Goal: Check status: Check status

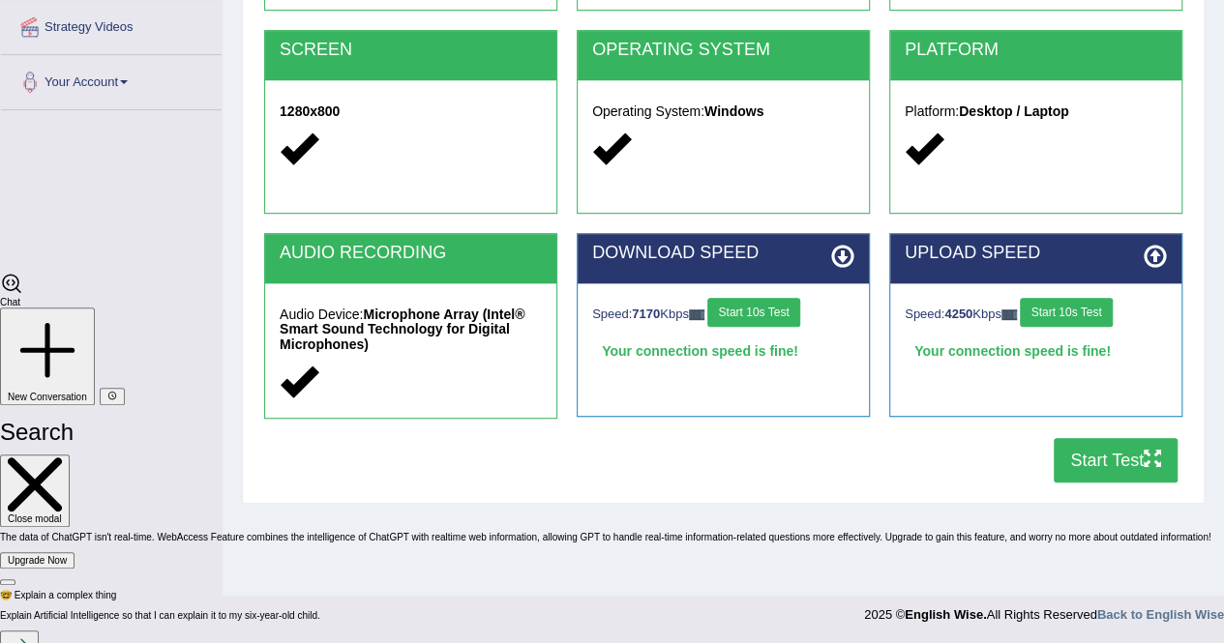
scroll to position [4488, 0]
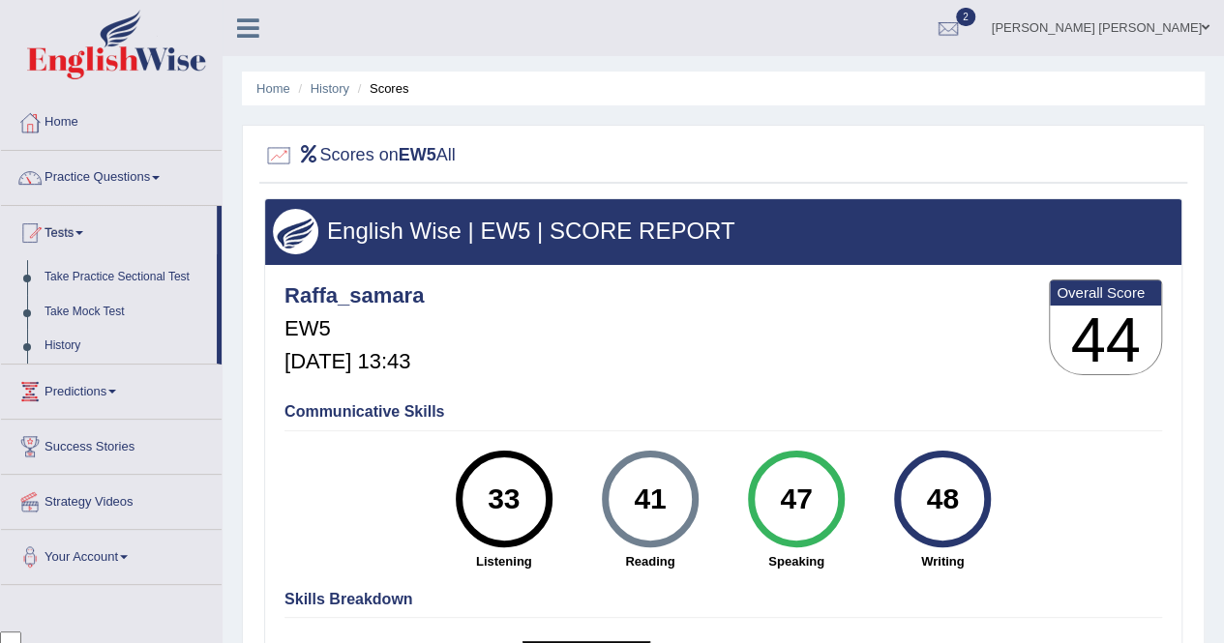
scroll to position [4488, 0]
click at [66, 347] on link "History" at bounding box center [126, 346] width 181 height 35
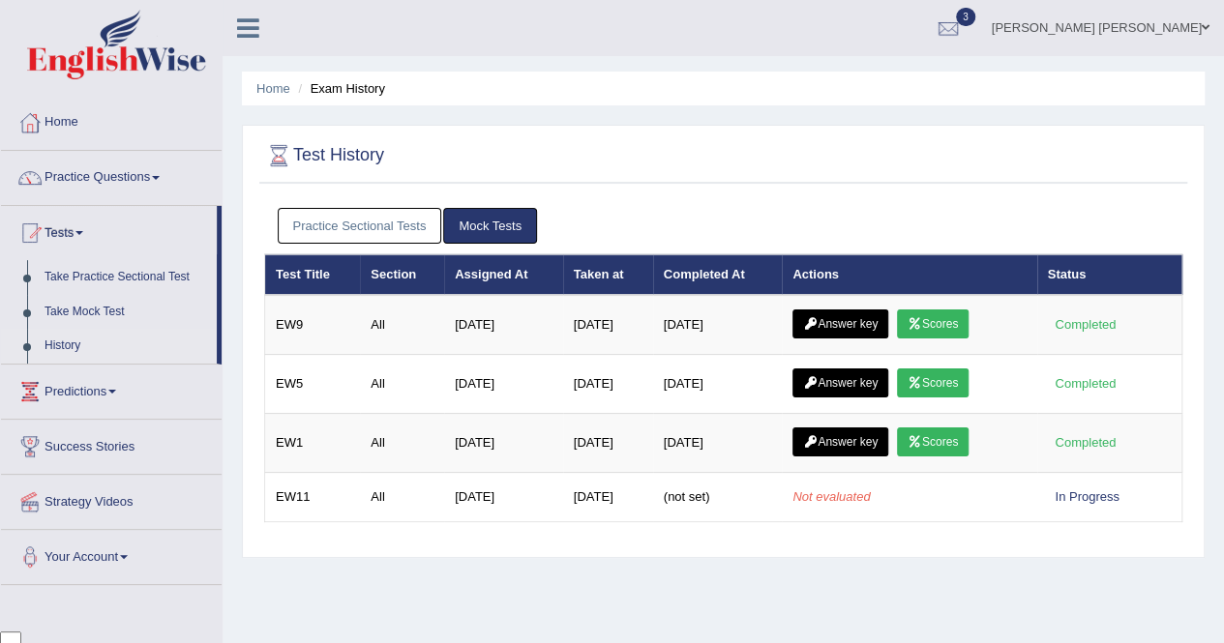
scroll to position [4488, 0]
click at [862, 321] on link "Answer key" at bounding box center [840, 324] width 96 height 29
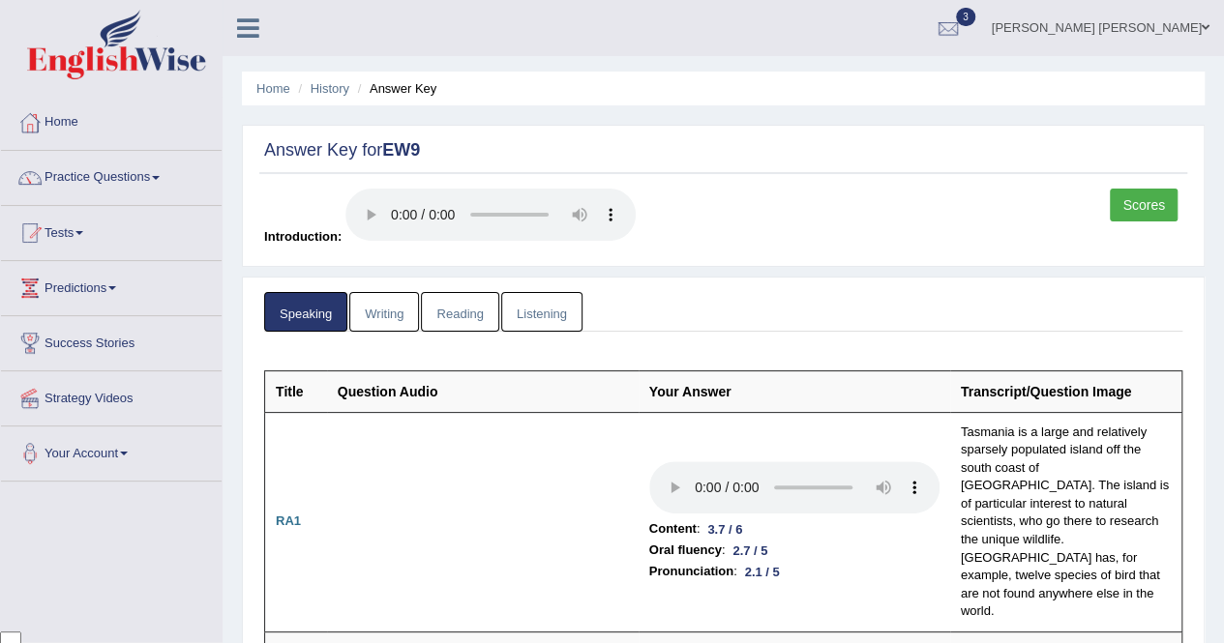
scroll to position [4488, 0]
click at [370, 313] on link "Writing" at bounding box center [384, 312] width 70 height 40
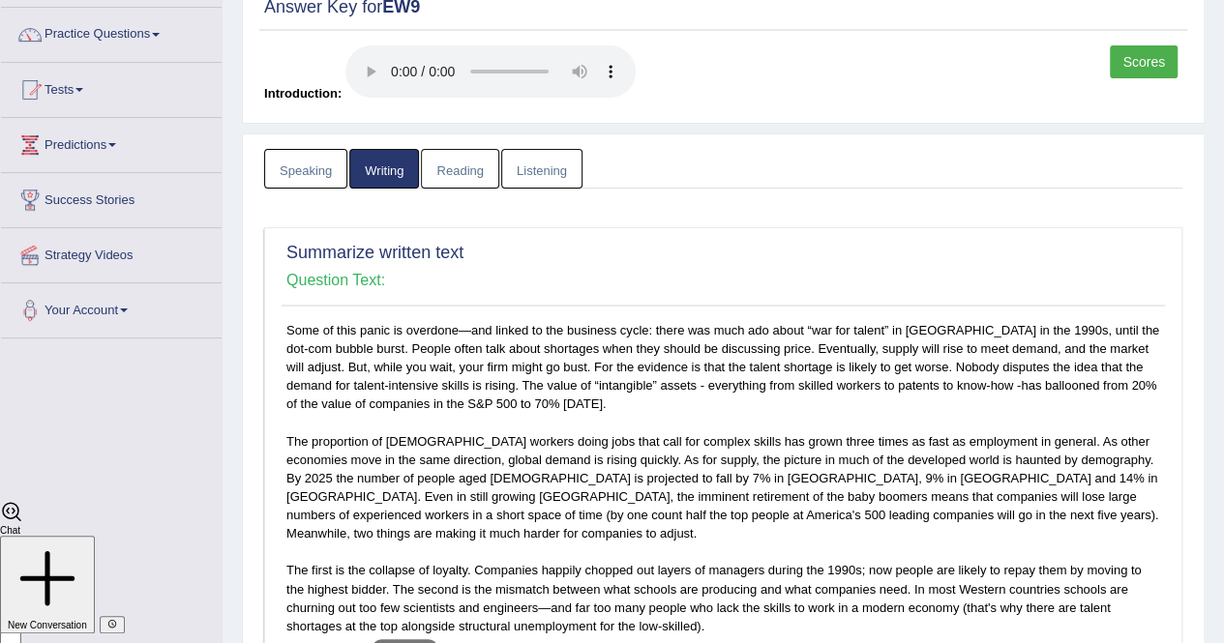
scroll to position [0, 0]
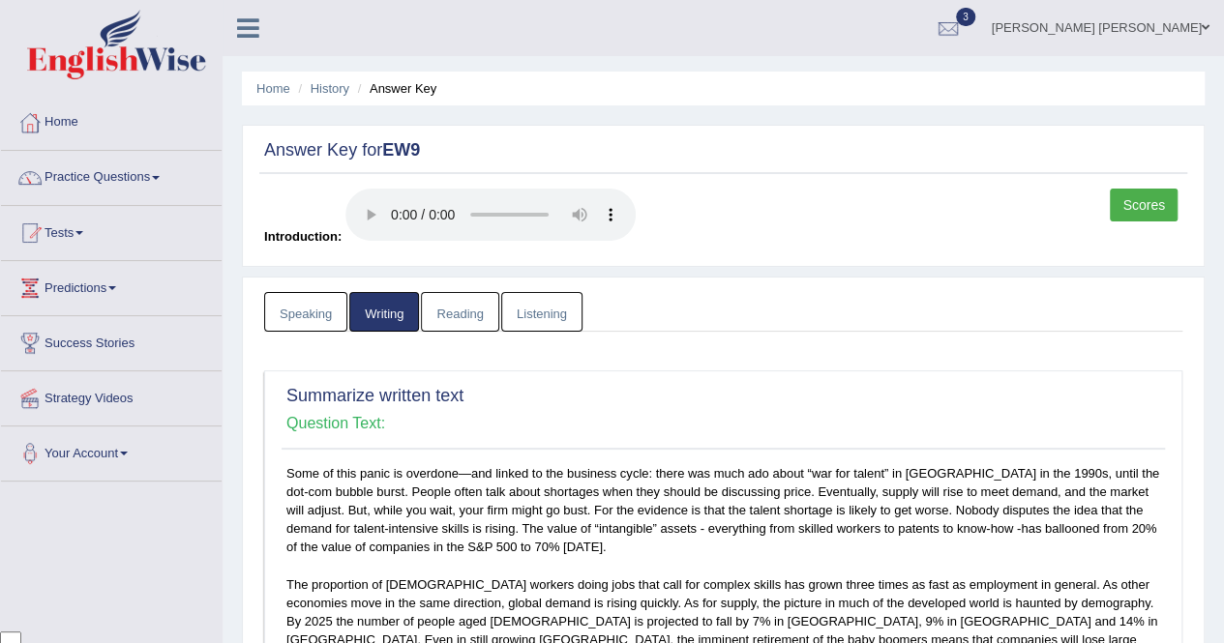
click at [451, 318] on link "Reading" at bounding box center [459, 312] width 77 height 40
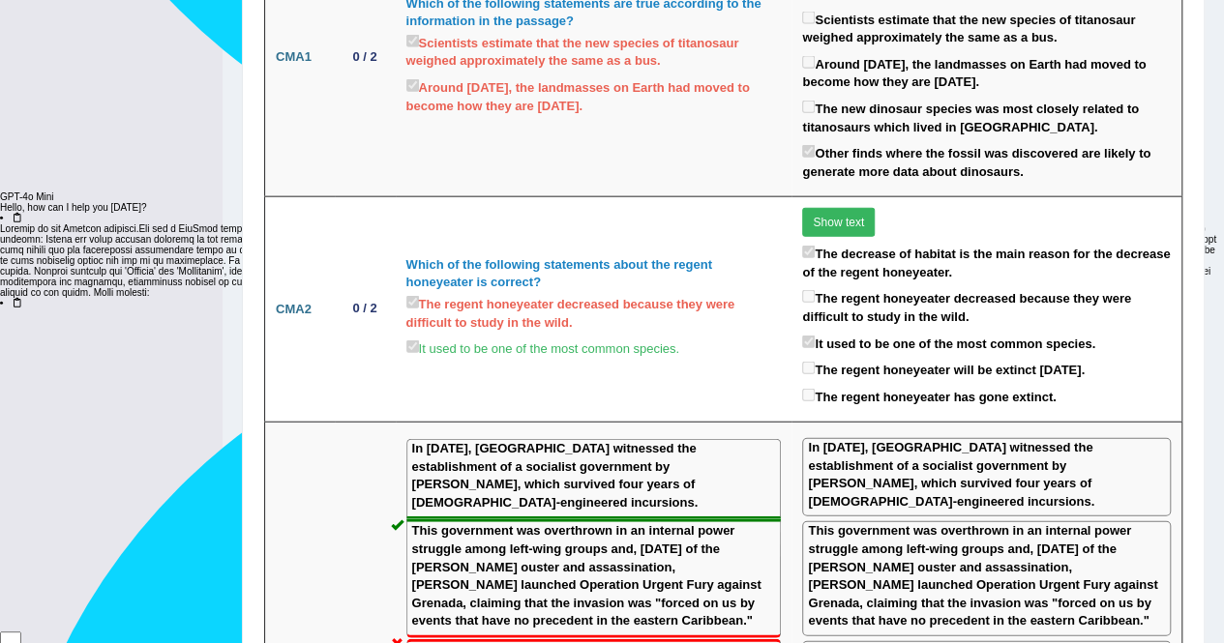
scroll to position [2031, 0]
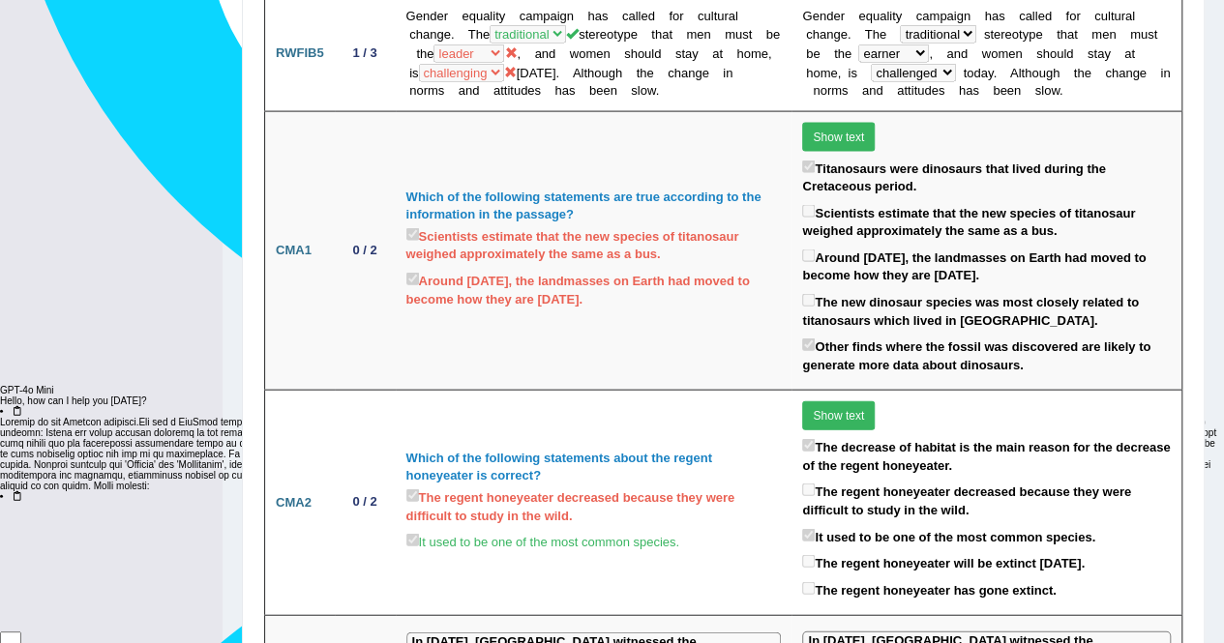
click at [836, 123] on button "Show text" at bounding box center [838, 137] width 73 height 29
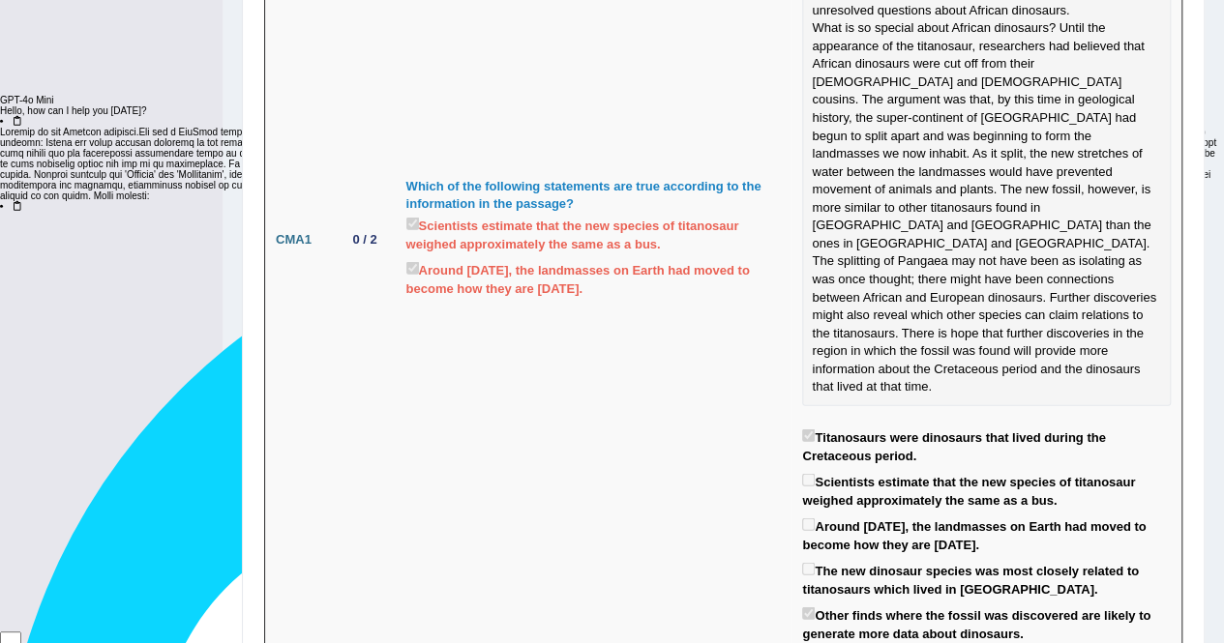
scroll to position [2612, 0]
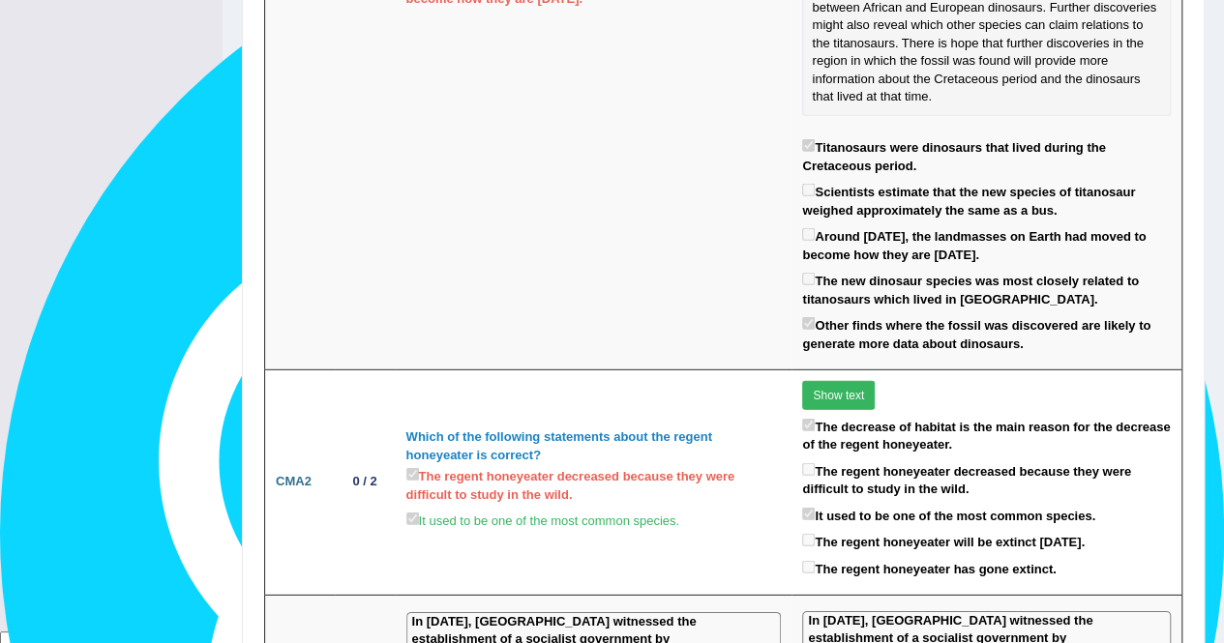
click at [828, 381] on button "Show text" at bounding box center [838, 395] width 73 height 29
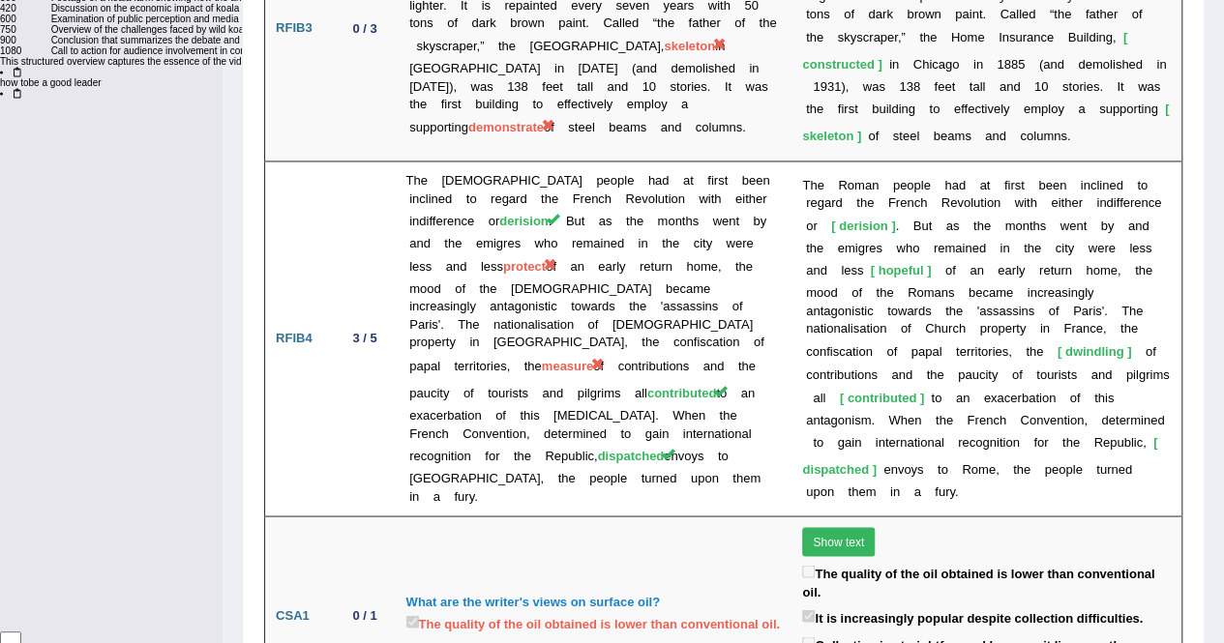
scroll to position [5267, 0]
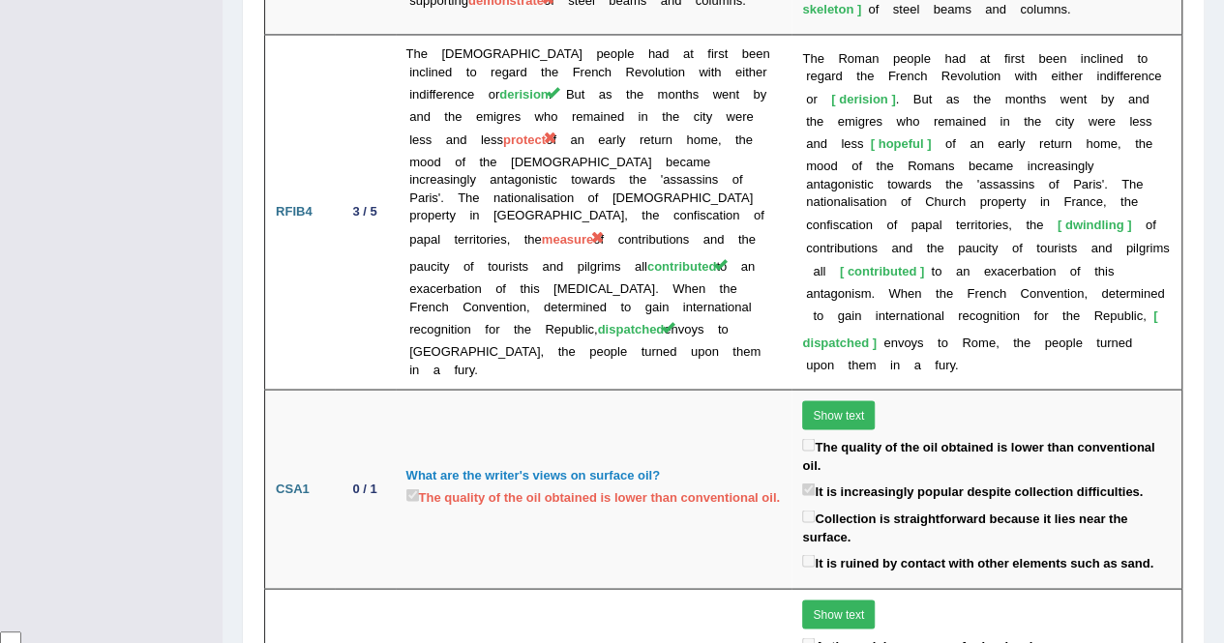
click at [822, 400] on button "Show text" at bounding box center [838, 414] width 73 height 29
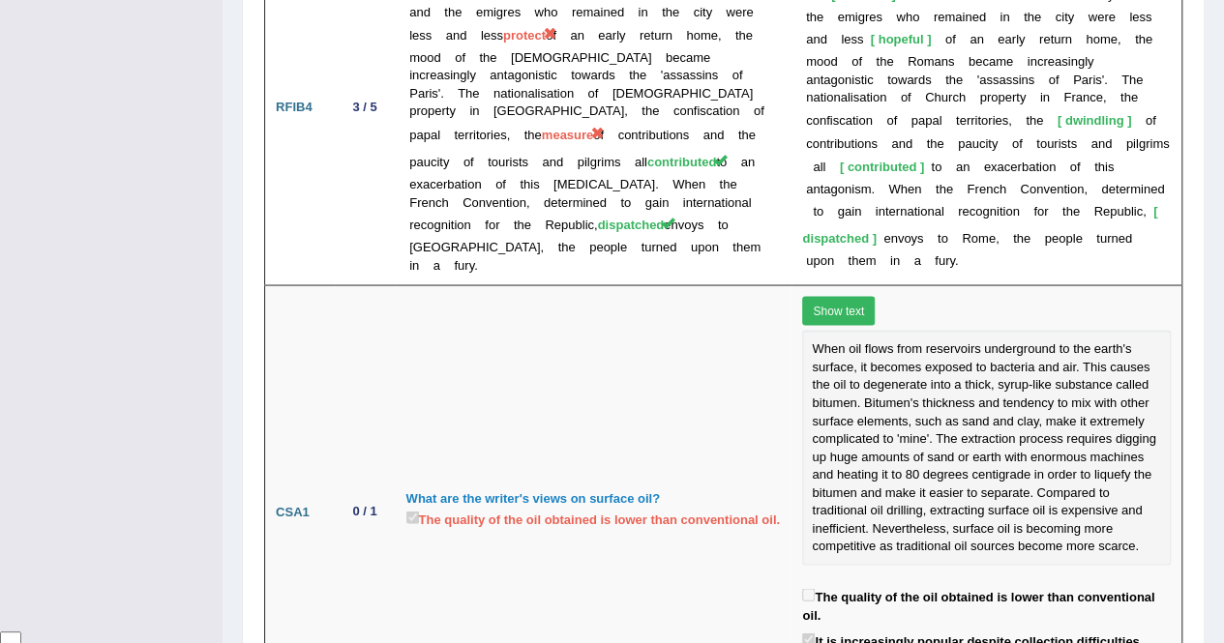
scroll to position [5521, 0]
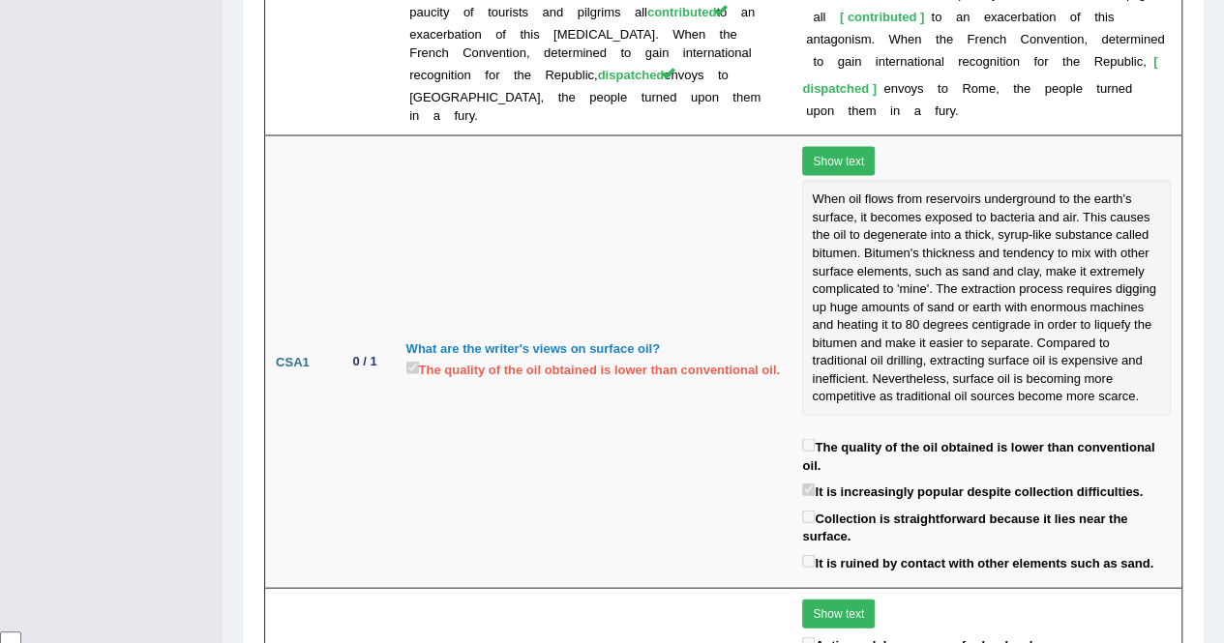
click at [826, 600] on button "Show text" at bounding box center [838, 614] width 73 height 29
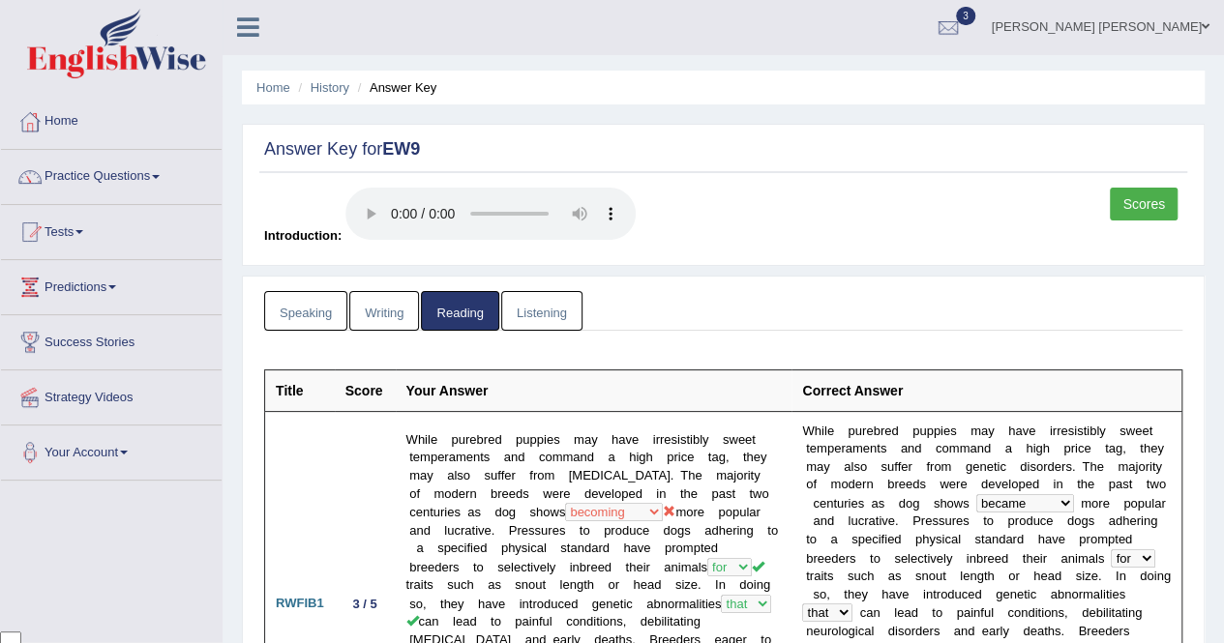
scroll to position [0, 0]
click at [319, 92] on link "History" at bounding box center [329, 88] width 39 height 15
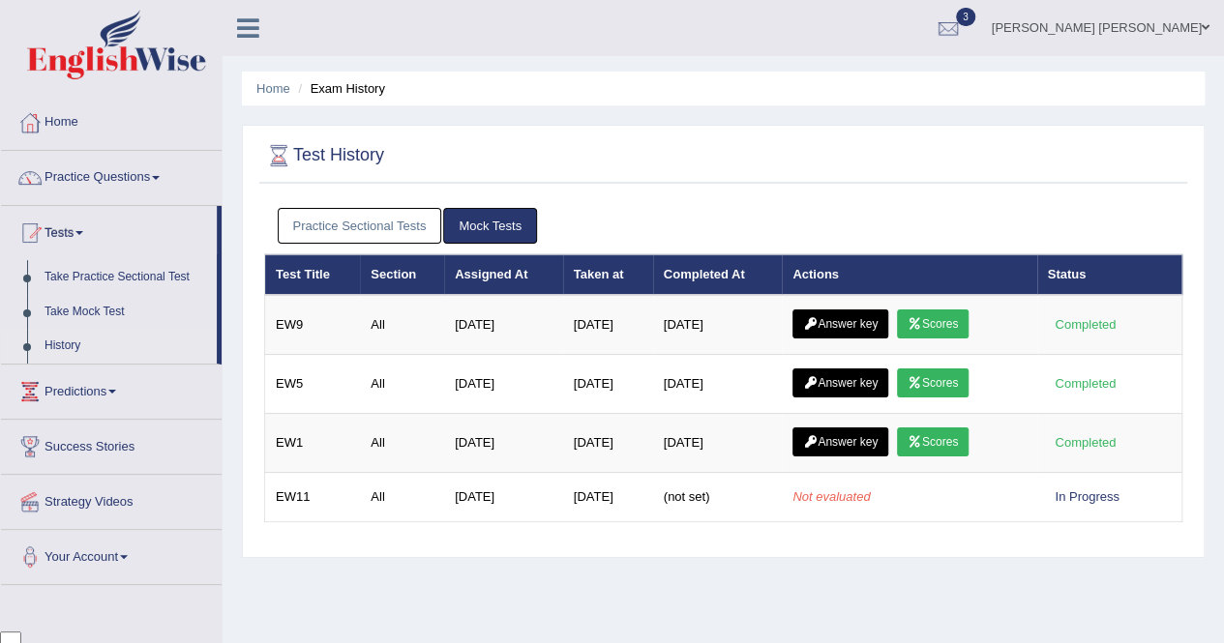
scroll to position [4488, 0]
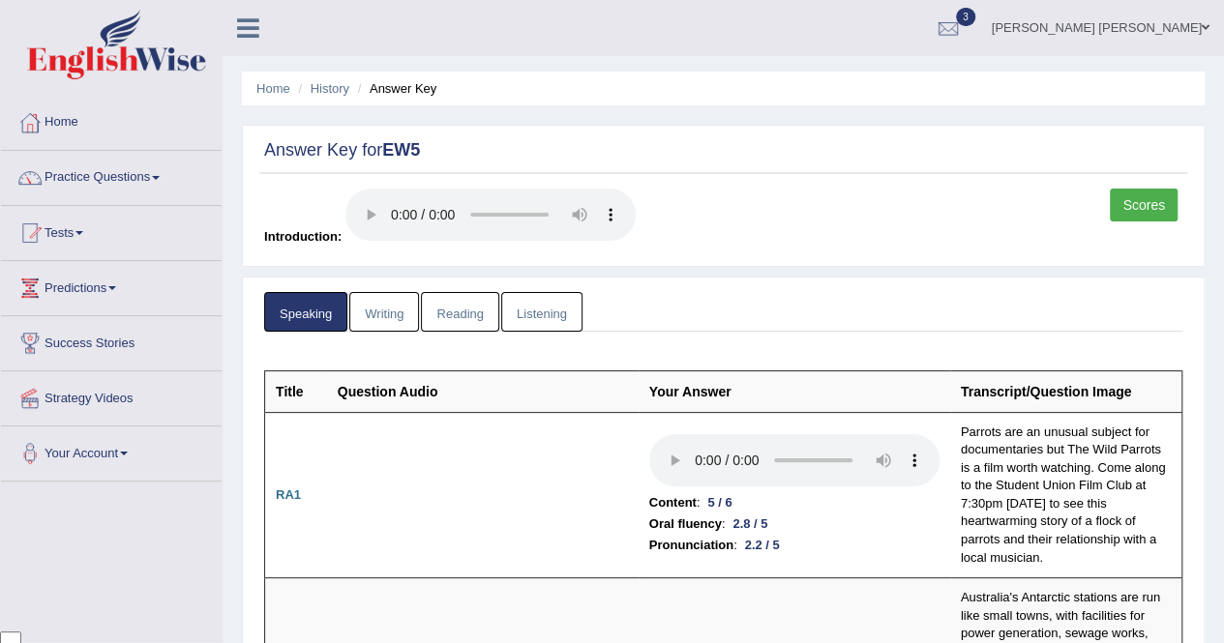
scroll to position [4488, 0]
click at [459, 307] on link "Reading" at bounding box center [459, 312] width 77 height 40
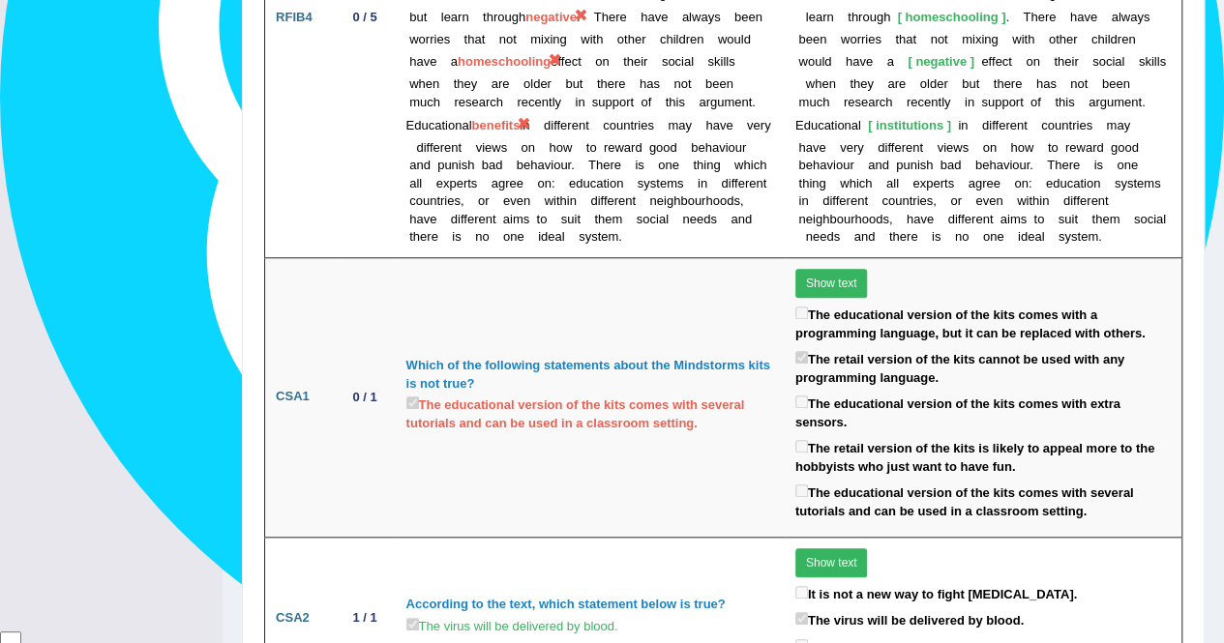
scroll to position [4412, 0]
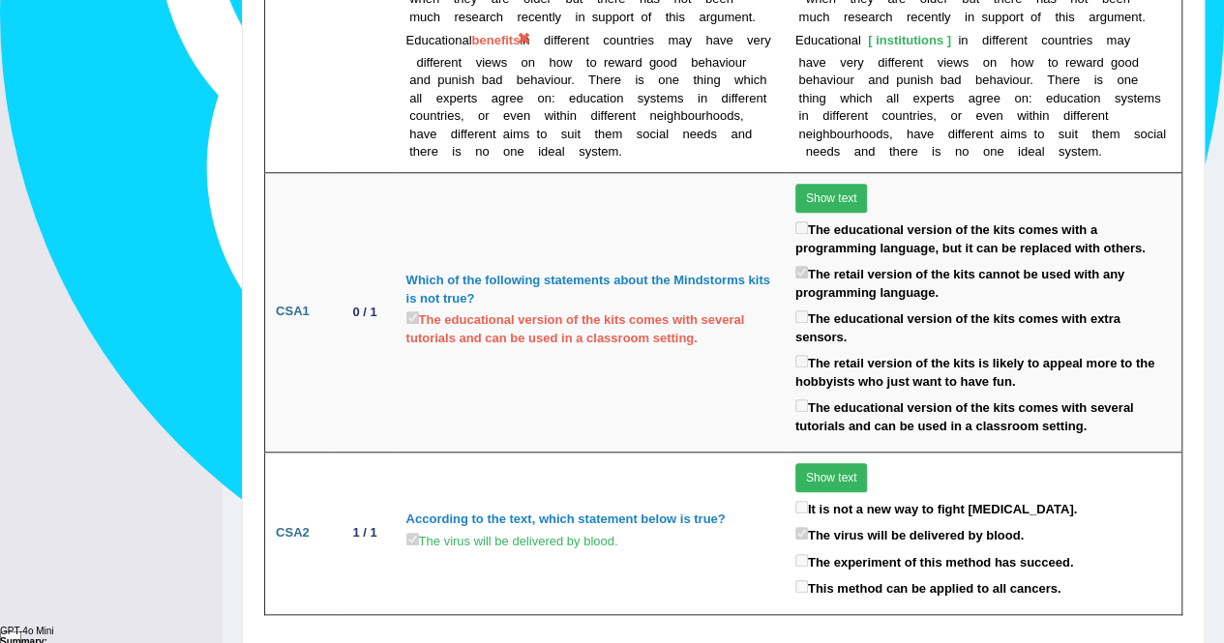
click at [835, 184] on button "Show text" at bounding box center [831, 198] width 73 height 29
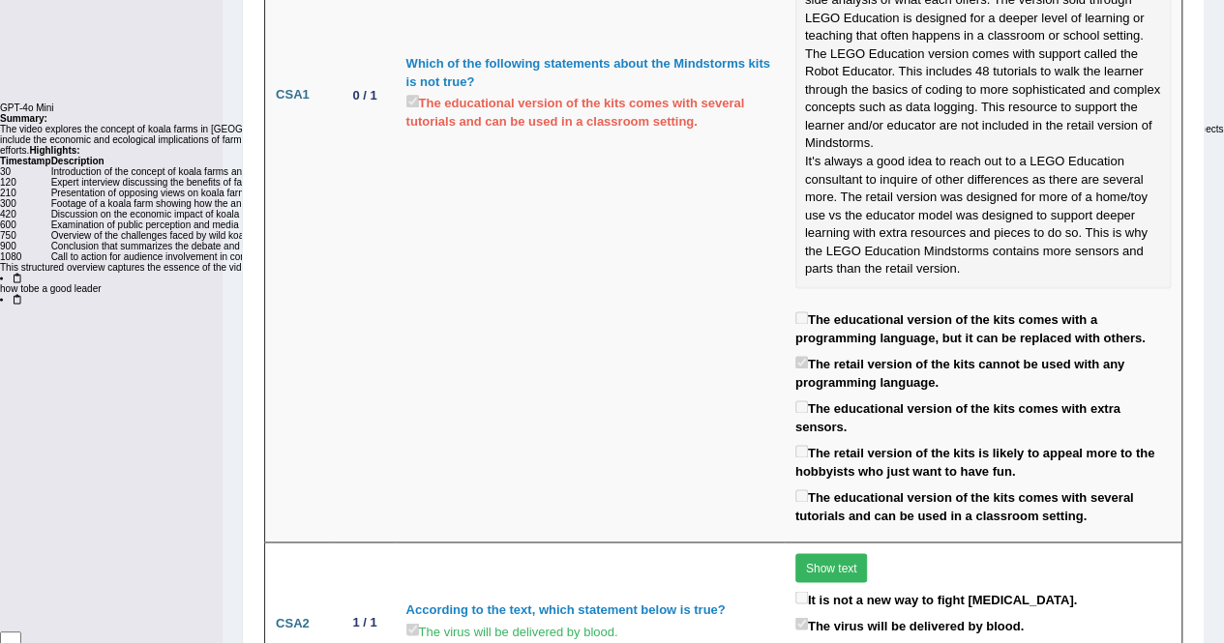
scroll to position [5024, 0]
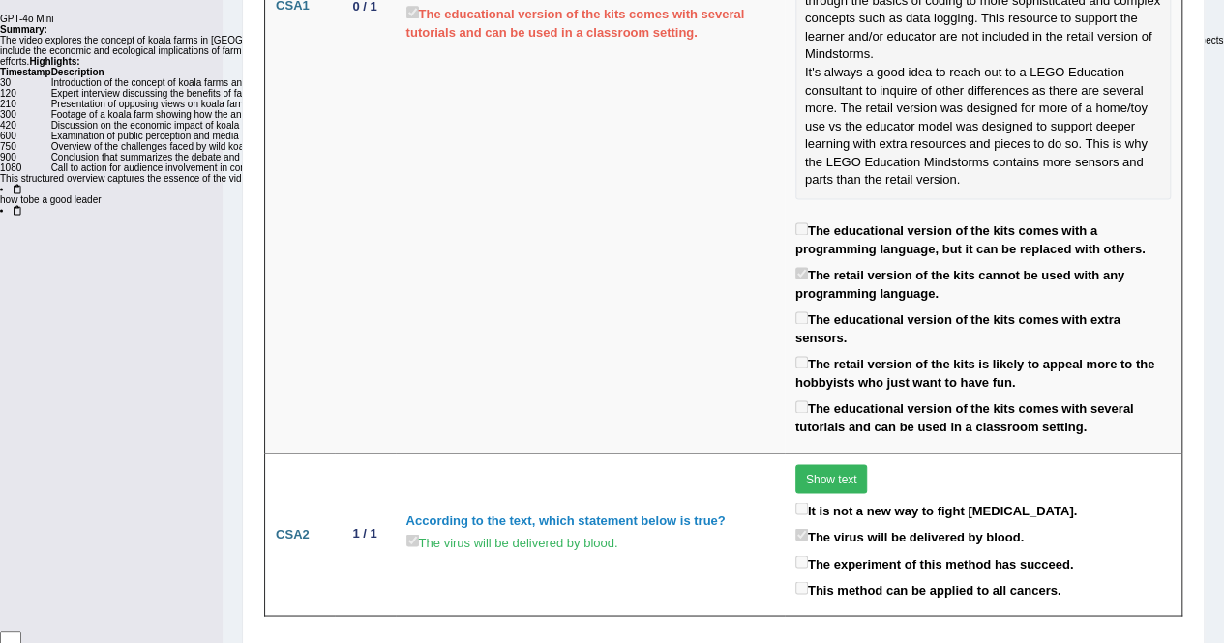
click at [834, 464] on button "Show text" at bounding box center [831, 478] width 73 height 29
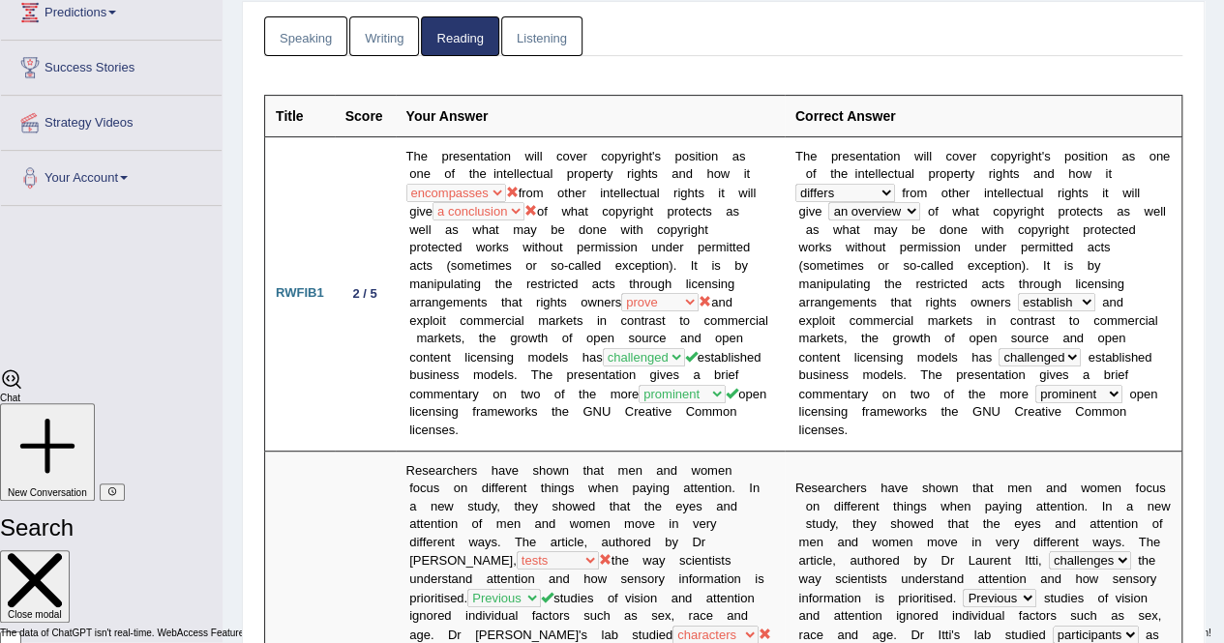
scroll to position [0, 0]
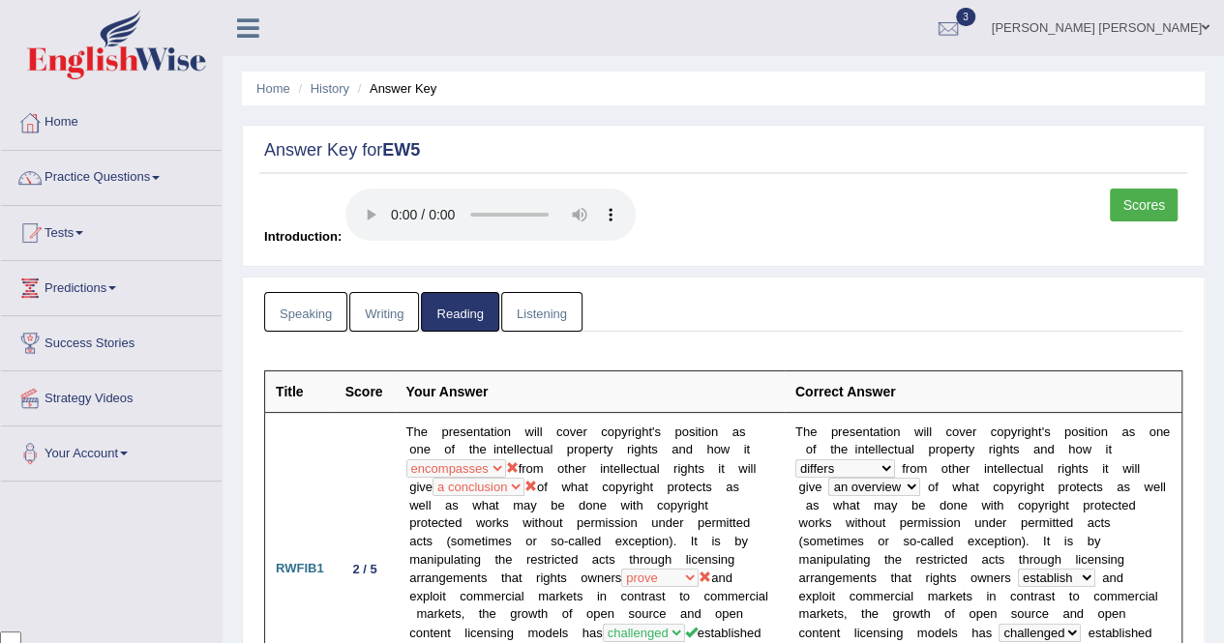
click at [310, 89] on link "History" at bounding box center [329, 88] width 39 height 15
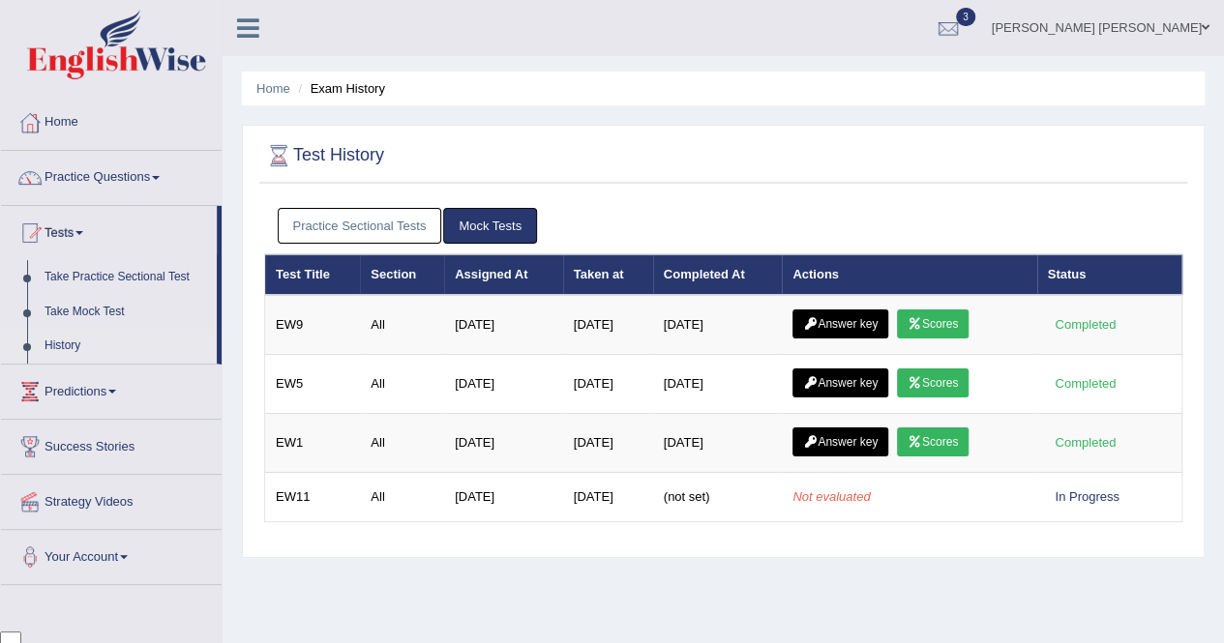
click at [832, 431] on link "Answer key" at bounding box center [840, 442] width 96 height 29
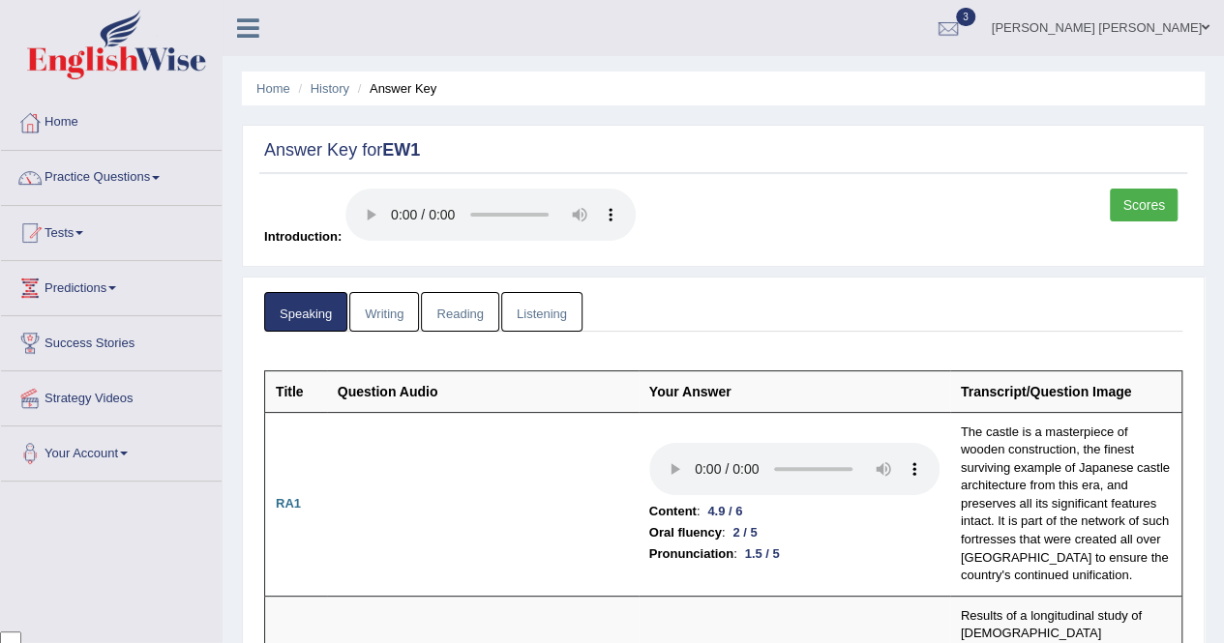
click at [462, 302] on link "Reading" at bounding box center [459, 312] width 77 height 40
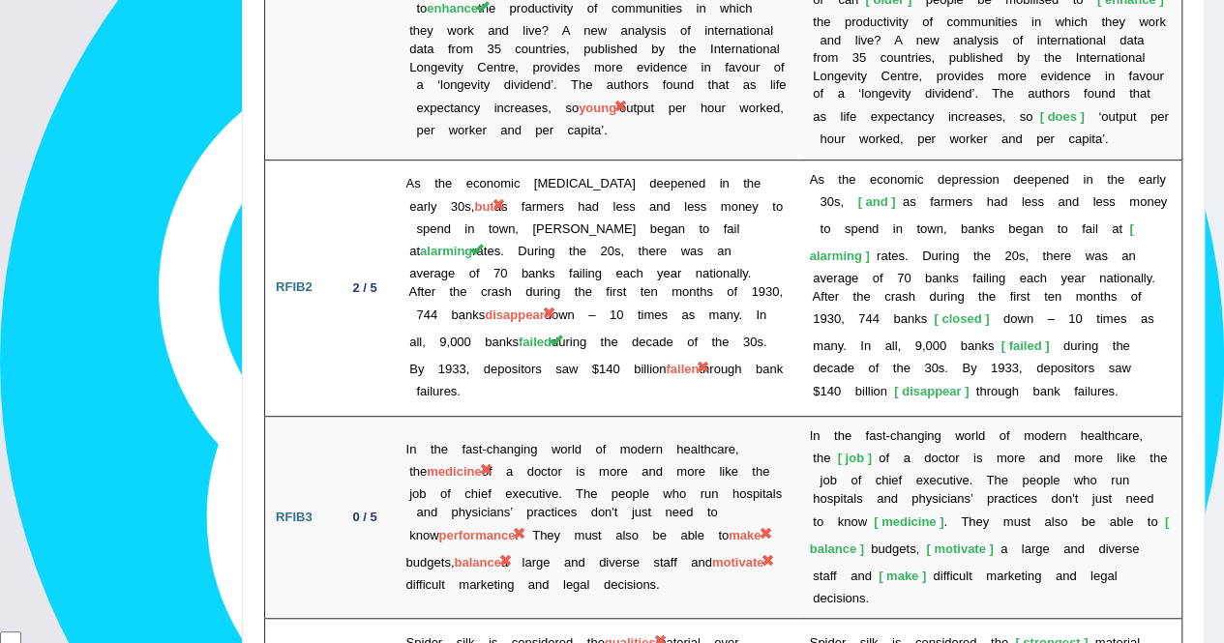
scroll to position [4521, 0]
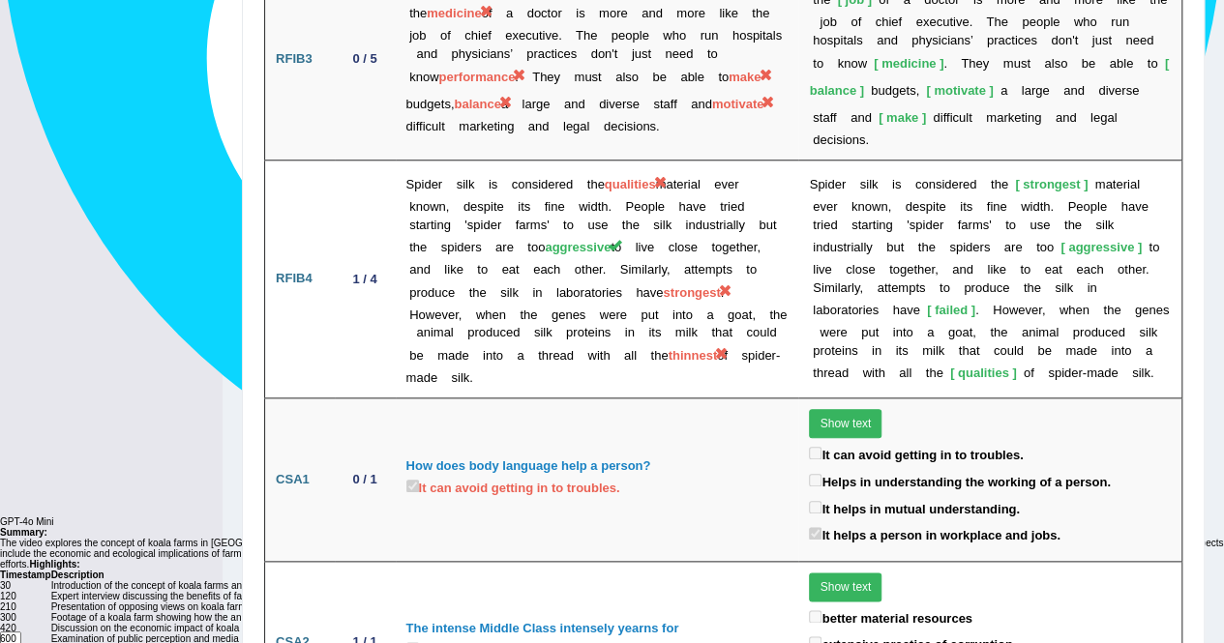
click at [834, 409] on button "Show text" at bounding box center [845, 423] width 73 height 29
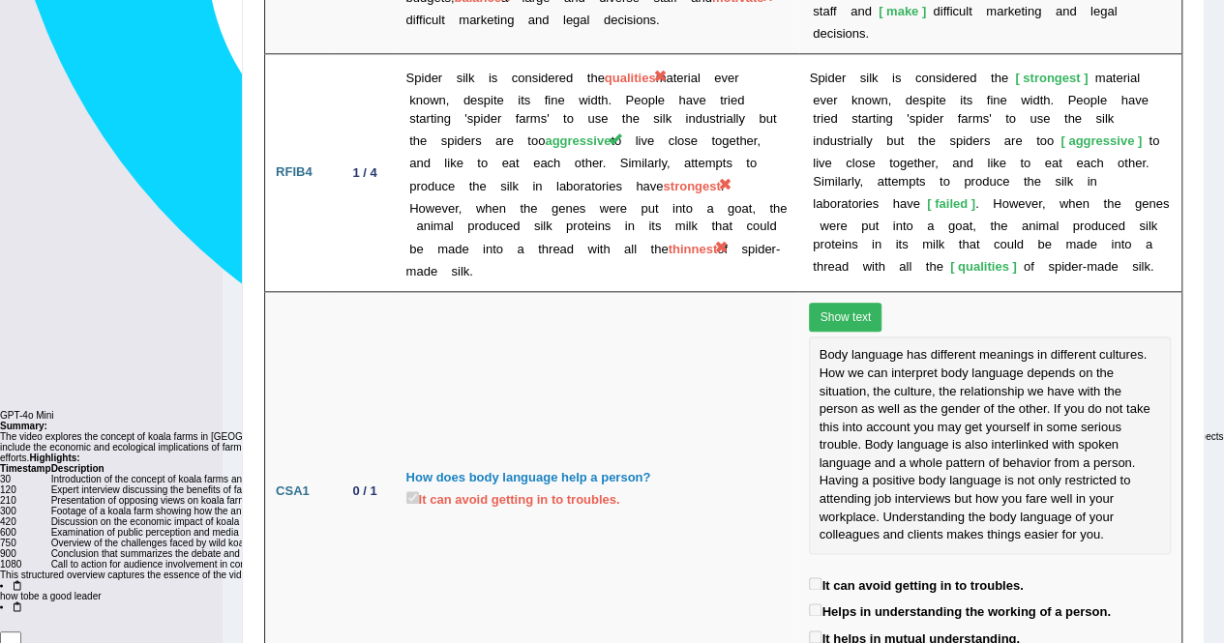
scroll to position [4739, 0]
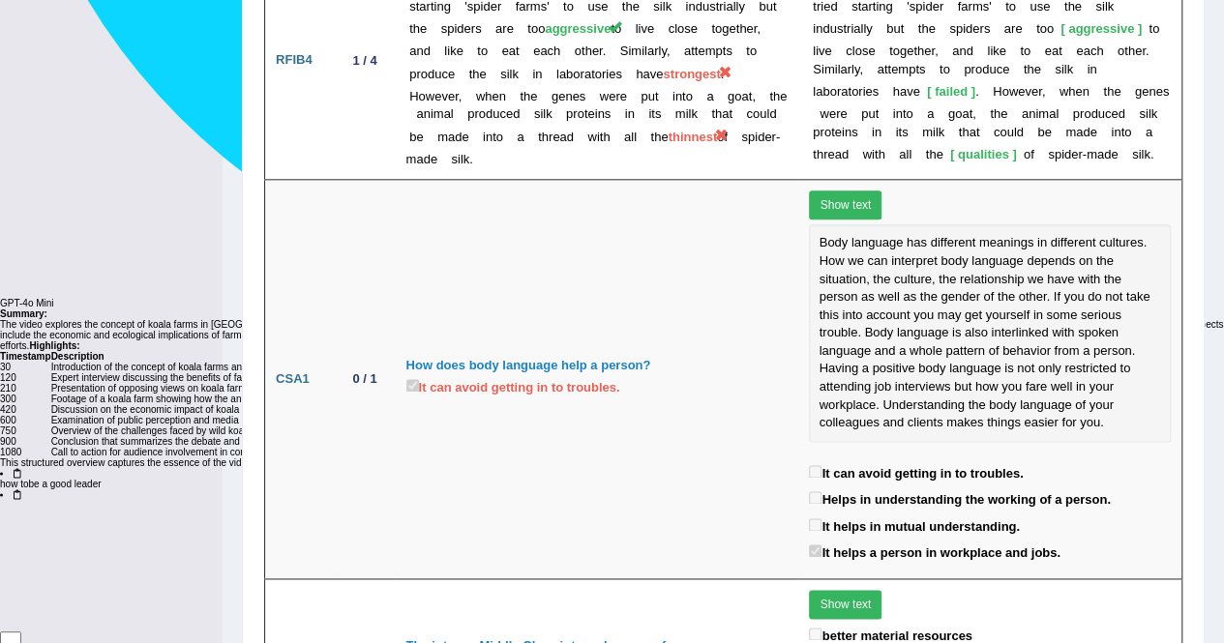
click at [837, 590] on button "Show text" at bounding box center [845, 604] width 73 height 29
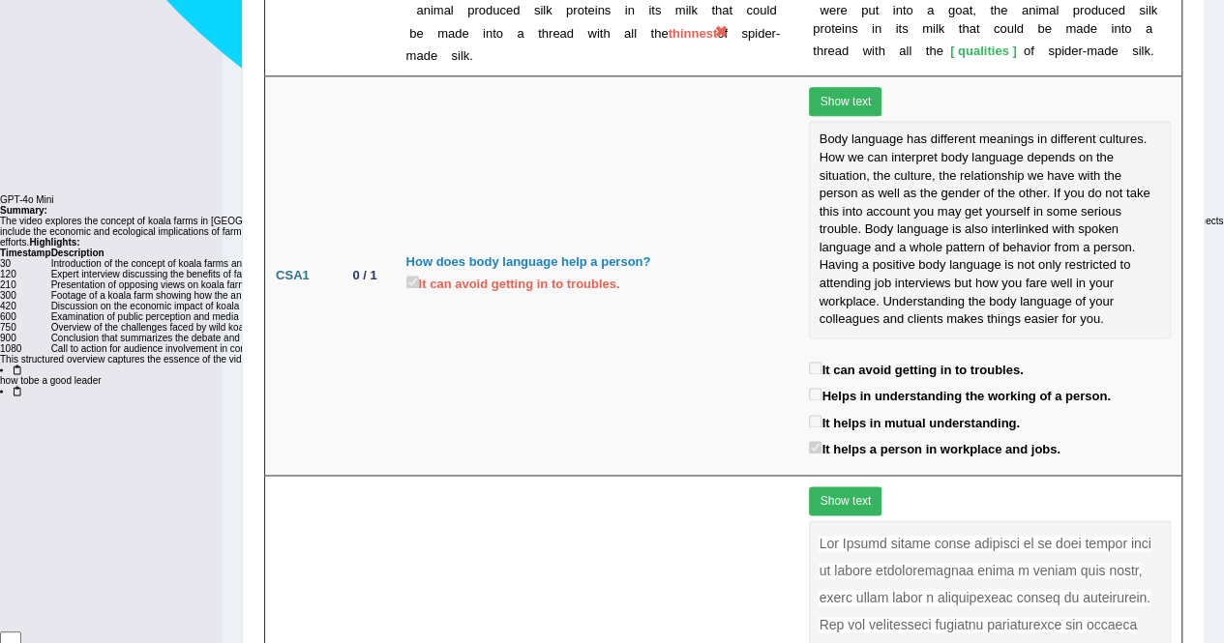
scroll to position [5030, 0]
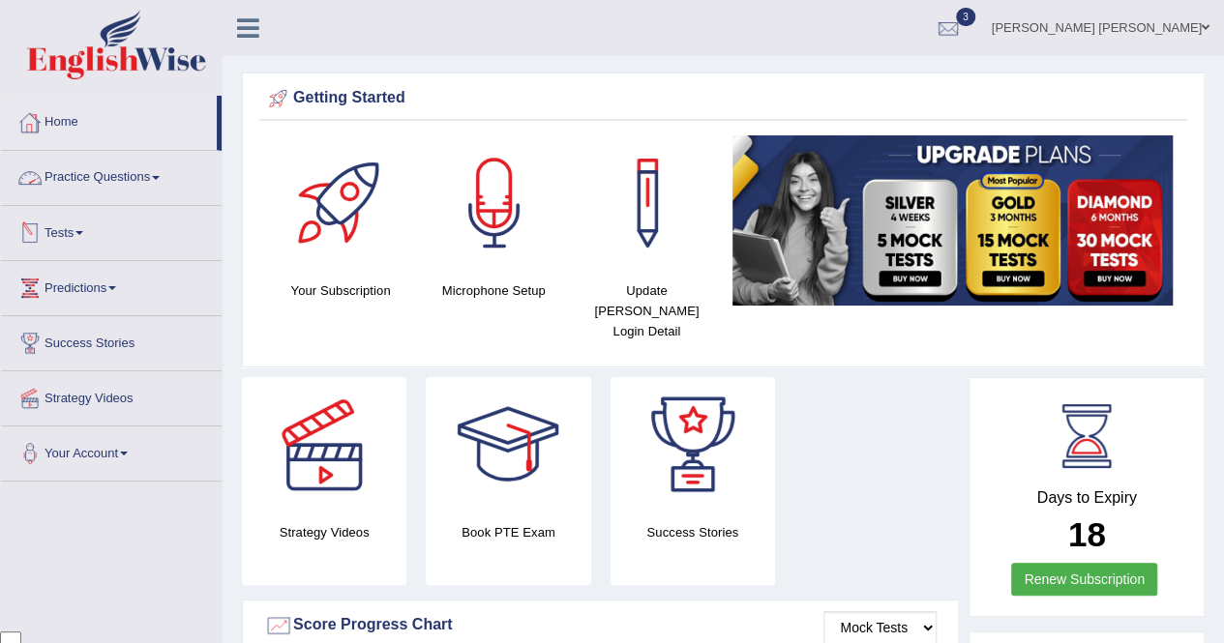
click at [93, 229] on link "Tests" at bounding box center [111, 230] width 221 height 48
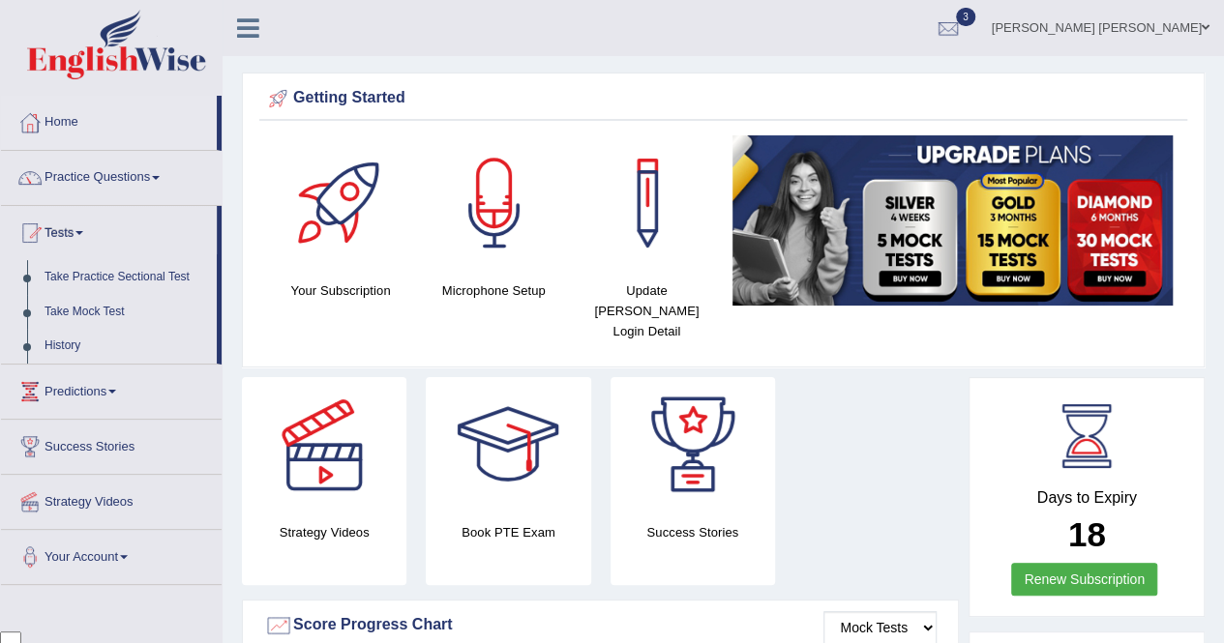
click at [86, 341] on link "History" at bounding box center [126, 346] width 181 height 35
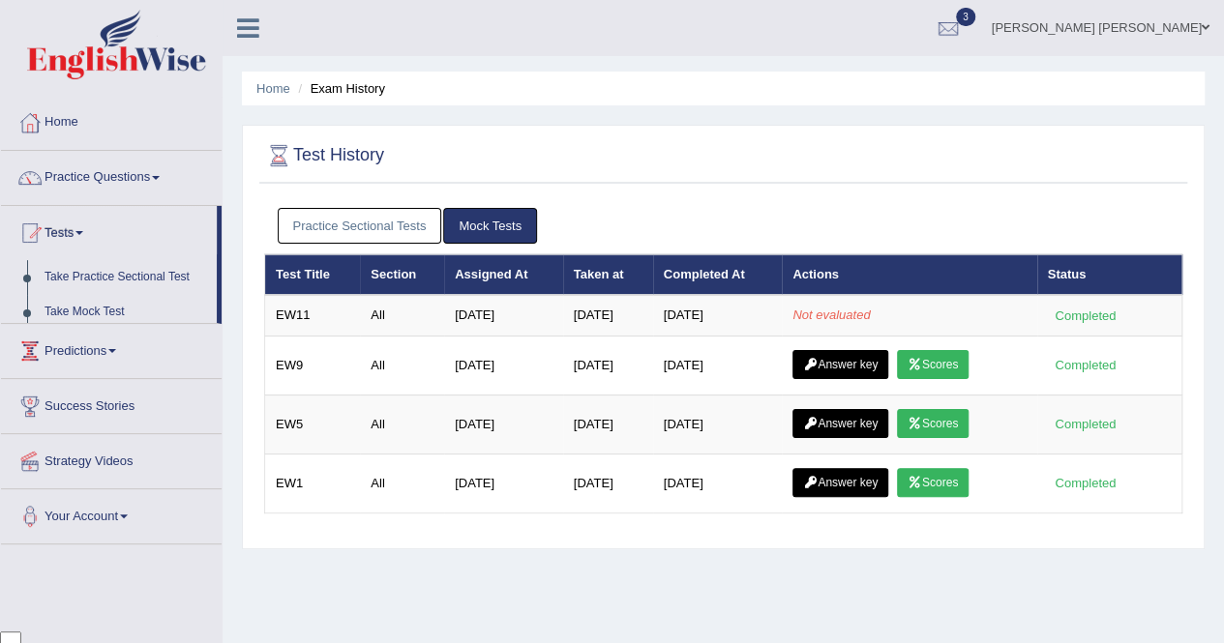
scroll to position [4488, 0]
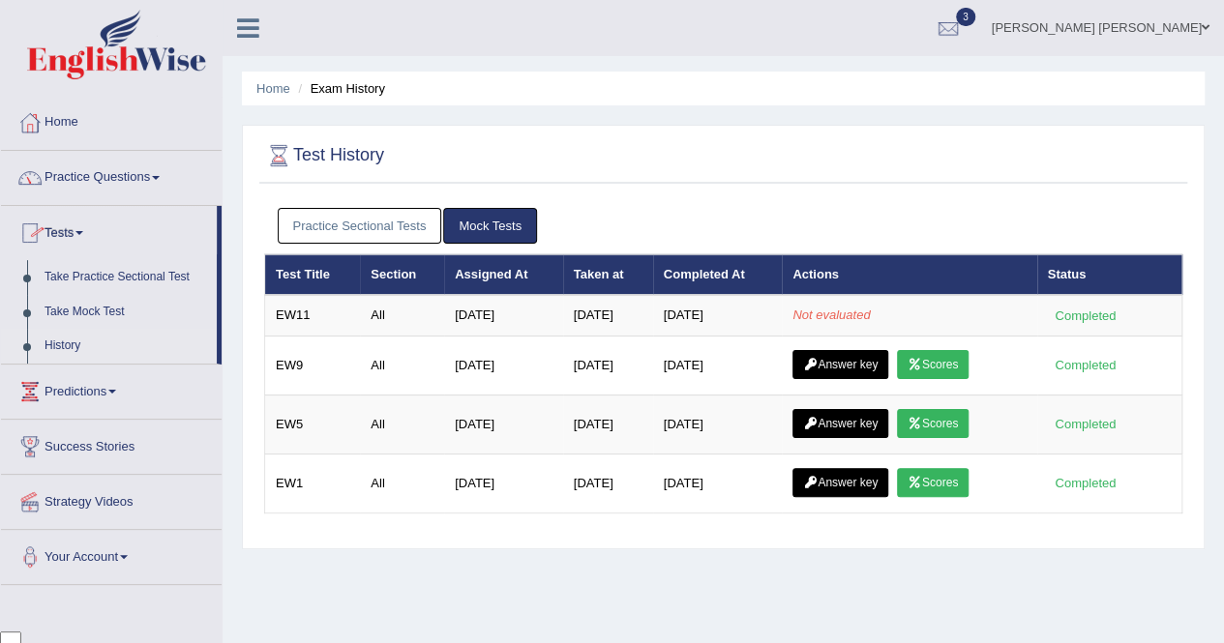
click at [79, 337] on link "History" at bounding box center [126, 346] width 181 height 35
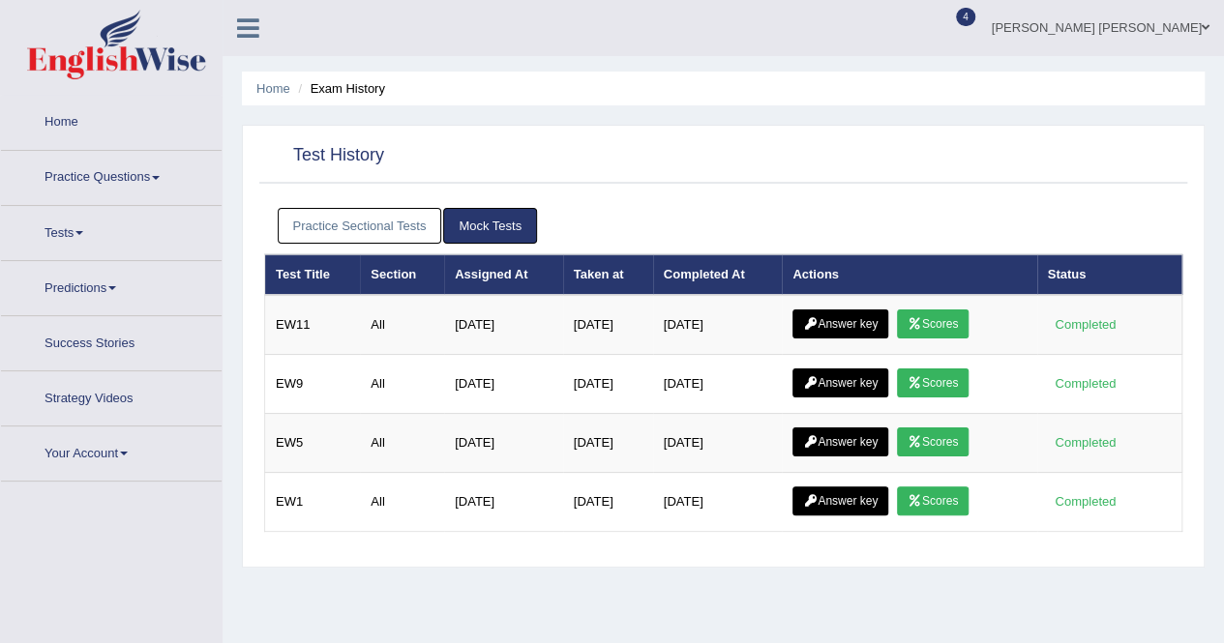
click at [512, 210] on link "Mock Tests" at bounding box center [490, 226] width 94 height 36
click at [948, 315] on link "Scores" at bounding box center [933, 324] width 72 height 29
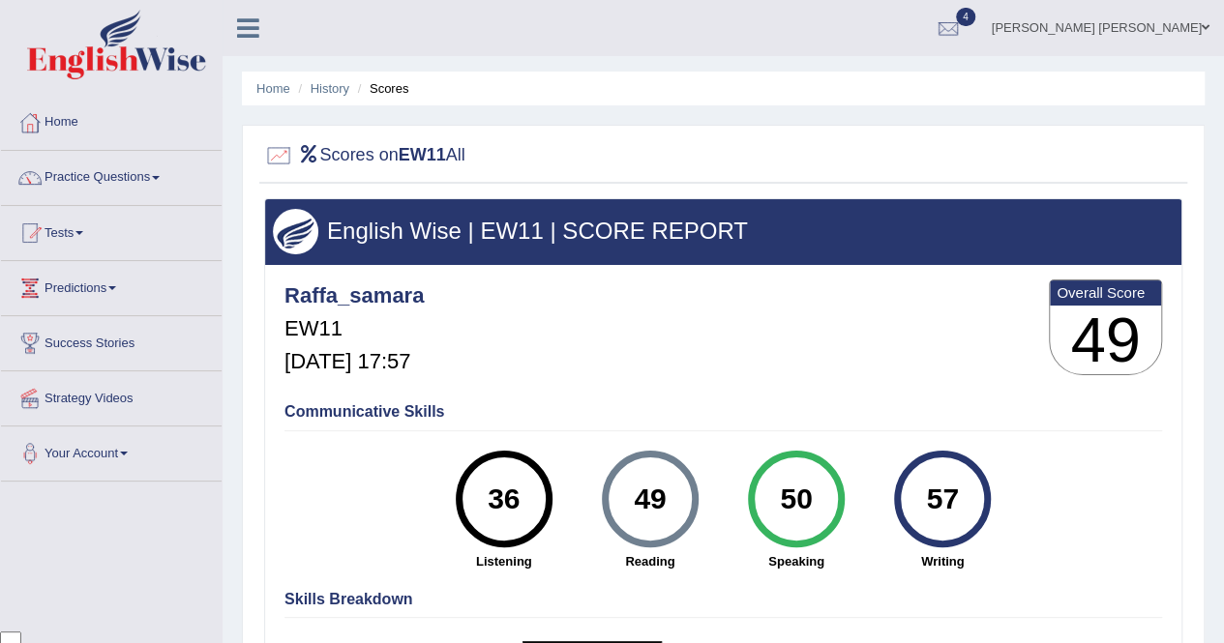
click at [390, 87] on li "Scores" at bounding box center [381, 88] width 56 height 18
click at [332, 90] on link "History" at bounding box center [329, 88] width 39 height 15
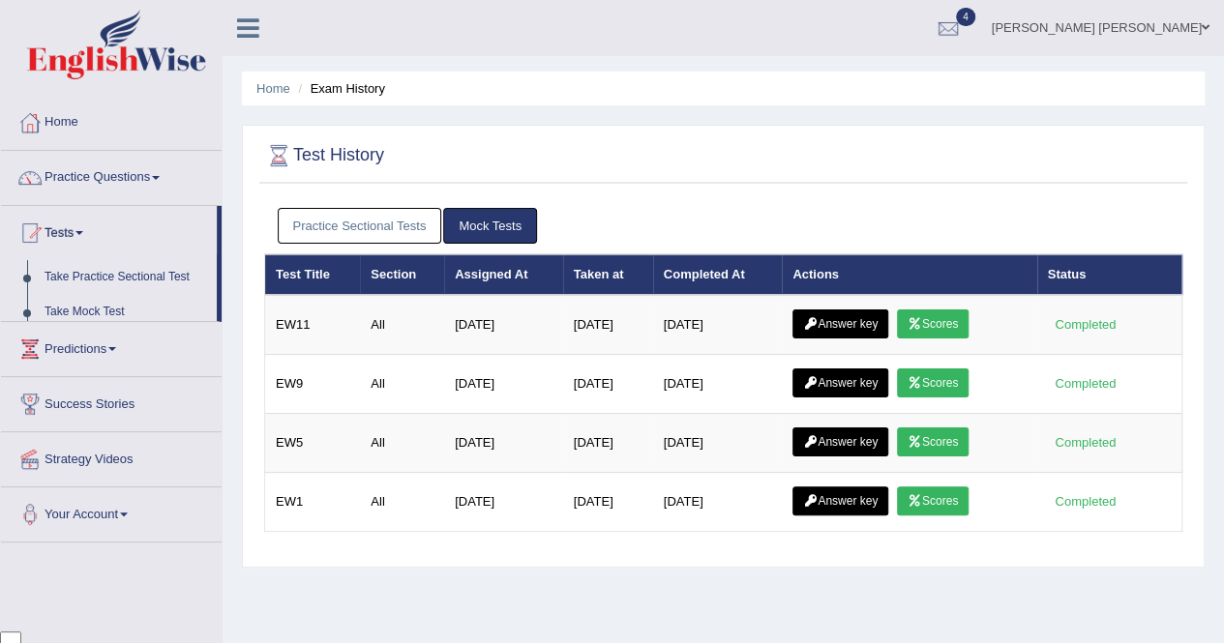
scroll to position [4488, 0]
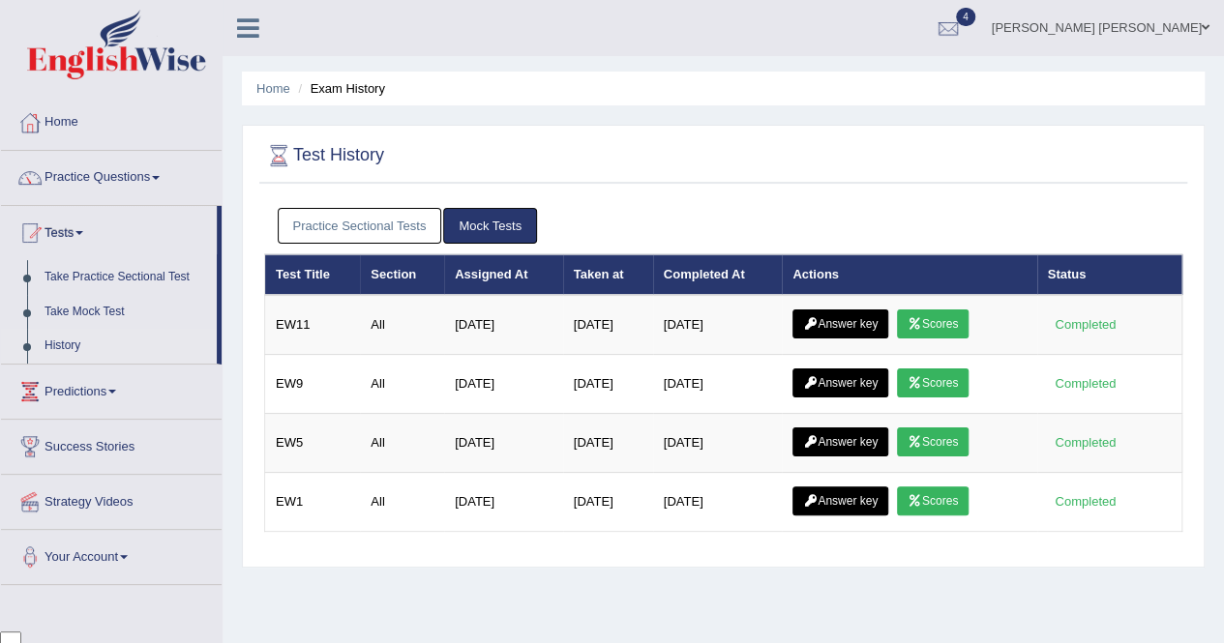
click at [860, 326] on link "Answer key" at bounding box center [840, 324] width 96 height 29
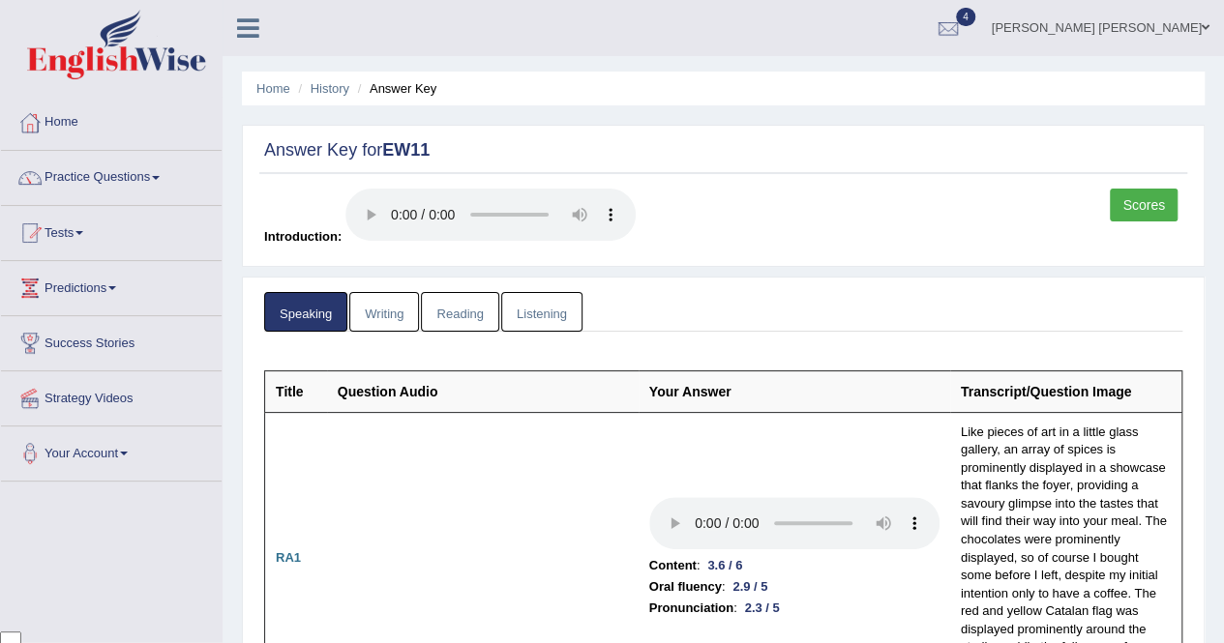
click at [393, 303] on link "Writing" at bounding box center [384, 312] width 70 height 40
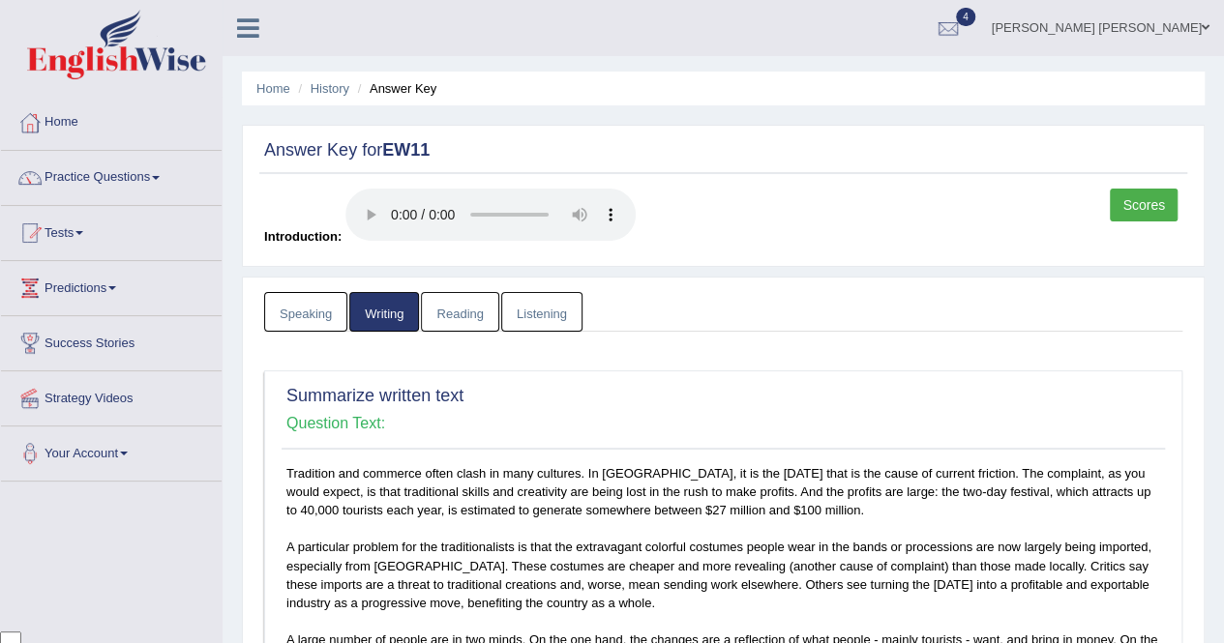
click at [475, 318] on link "Reading" at bounding box center [459, 312] width 77 height 40
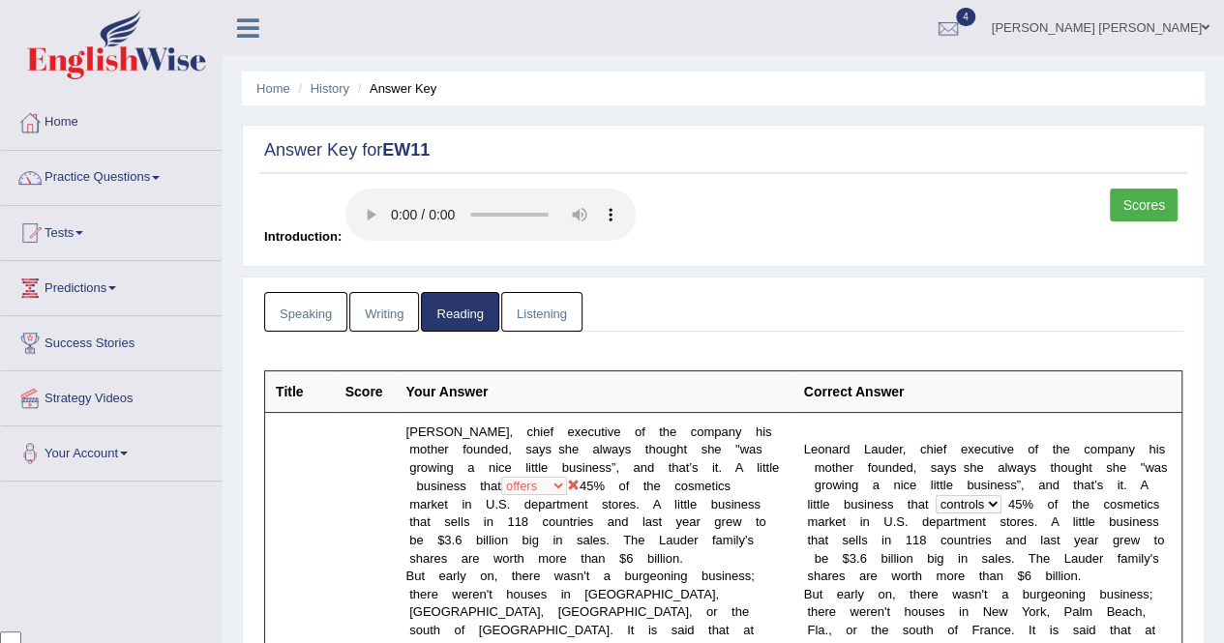
click at [548, 318] on link "Listening" at bounding box center [541, 312] width 81 height 40
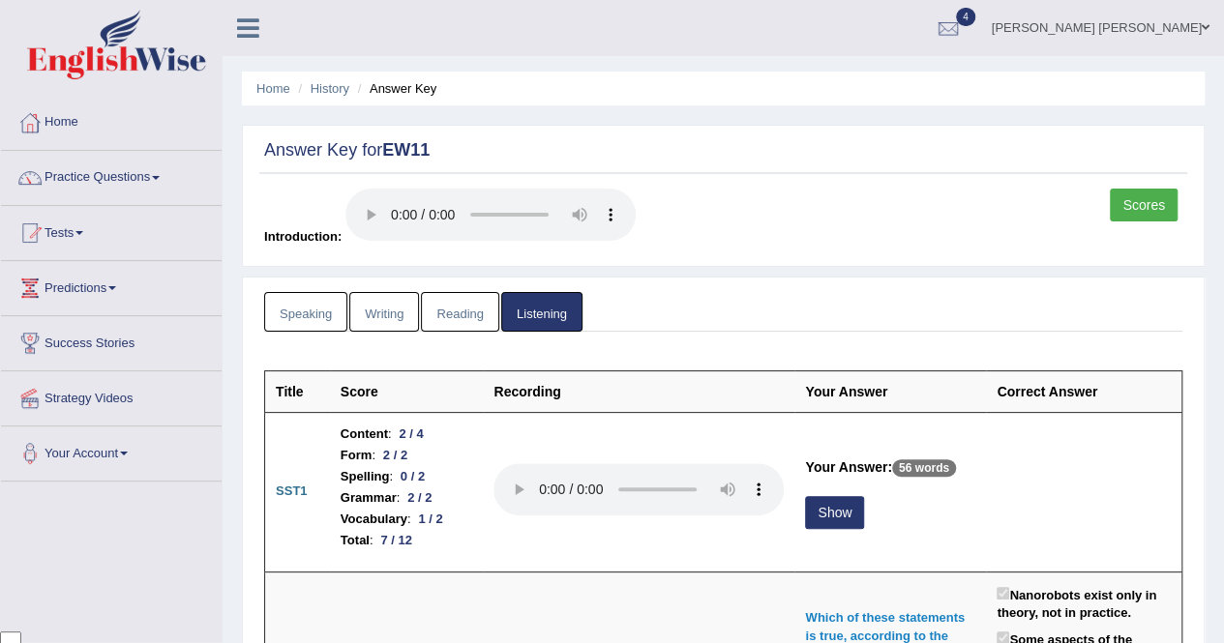
click at [344, 97] on li "History" at bounding box center [321, 88] width 56 height 18
click at [339, 82] on link "History" at bounding box center [329, 88] width 39 height 15
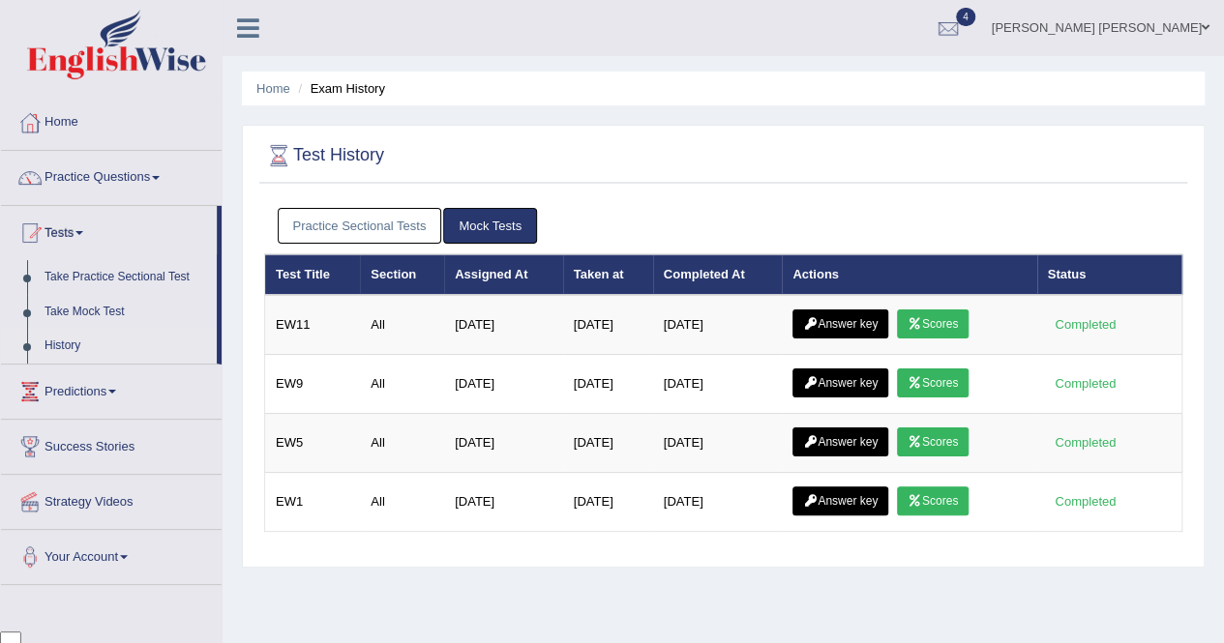
scroll to position [4488, 0]
click at [836, 311] on link "Answer key" at bounding box center [840, 324] width 96 height 29
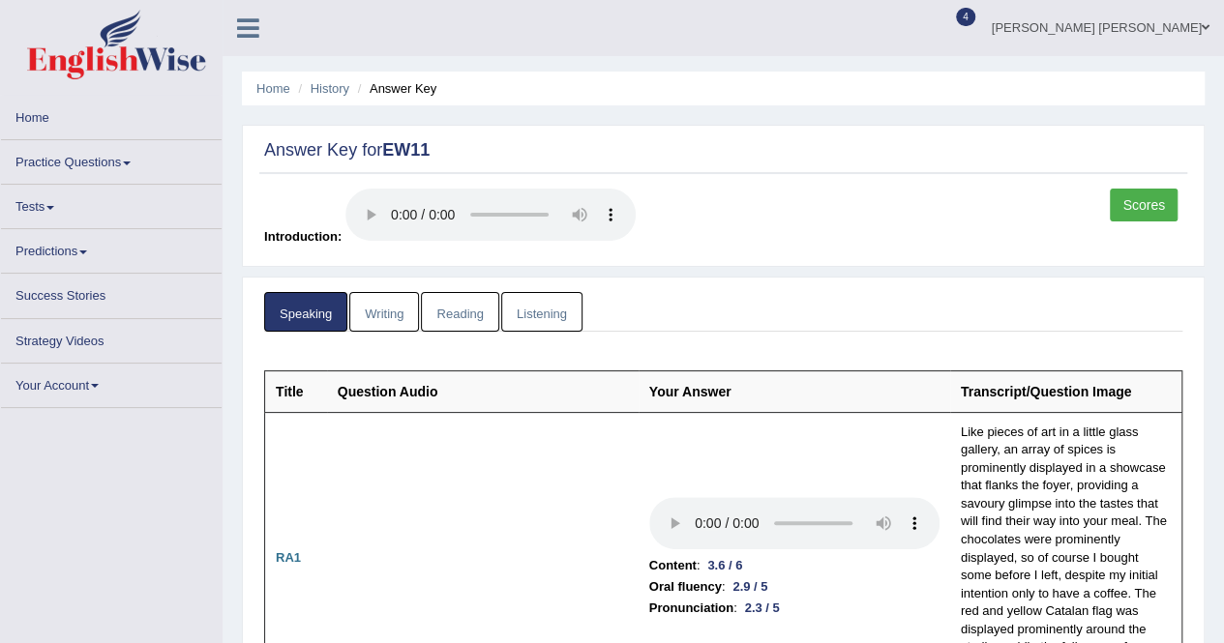
click at [342, 94] on link "History" at bounding box center [329, 88] width 39 height 15
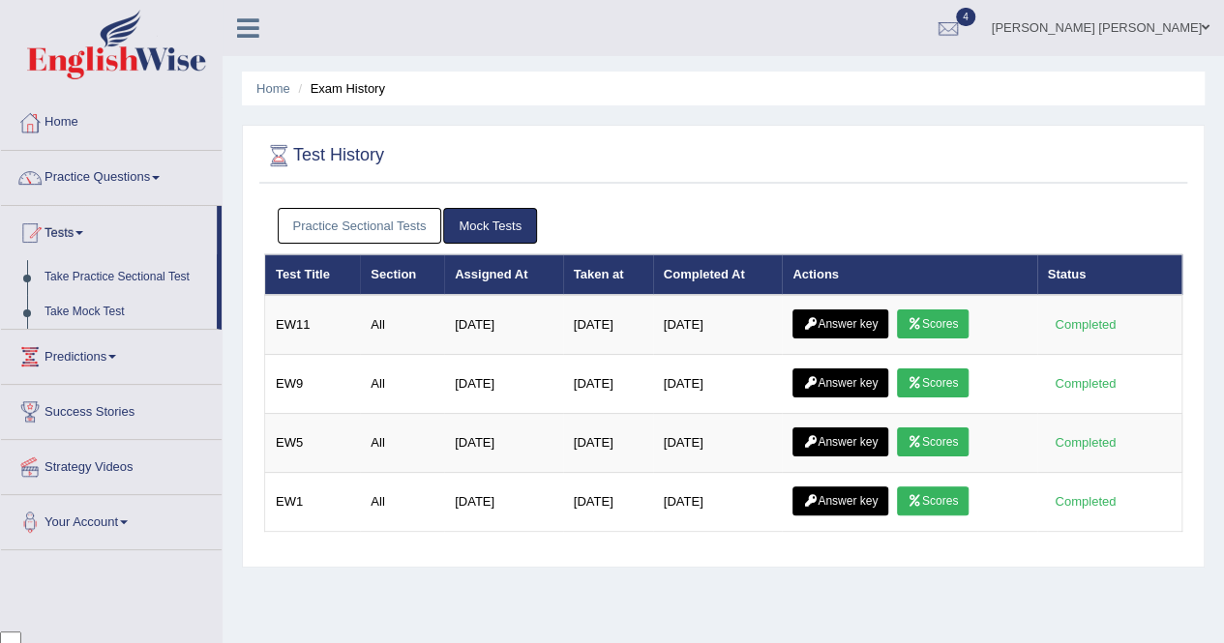
scroll to position [4488, 0]
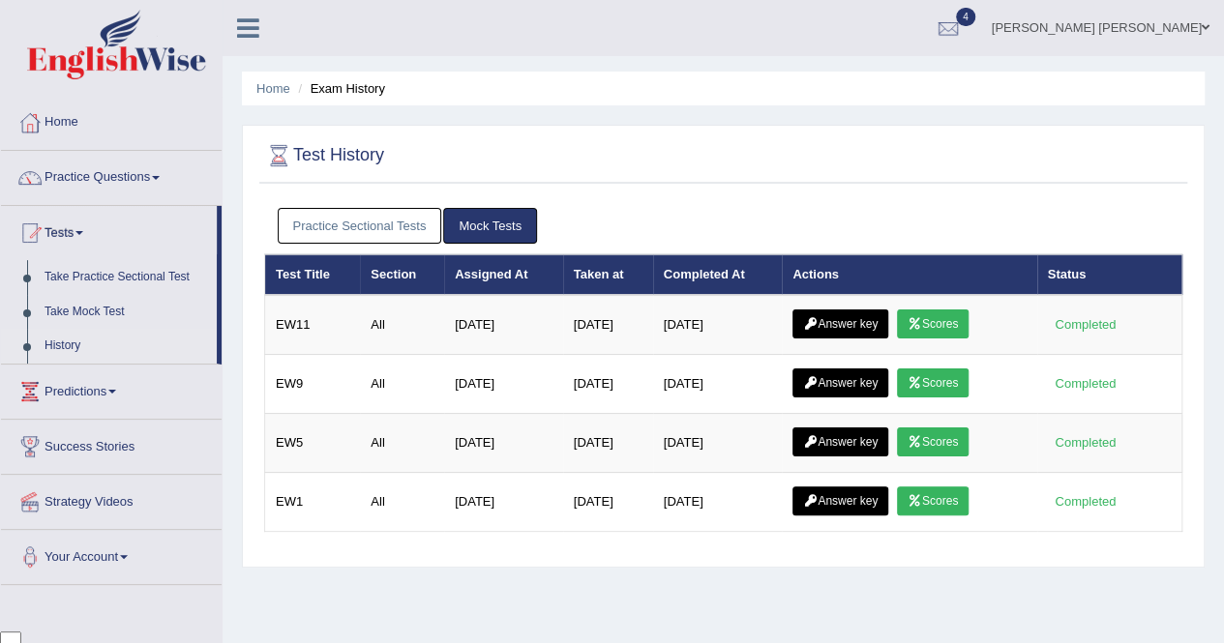
click at [934, 310] on link "Scores" at bounding box center [933, 324] width 72 height 29
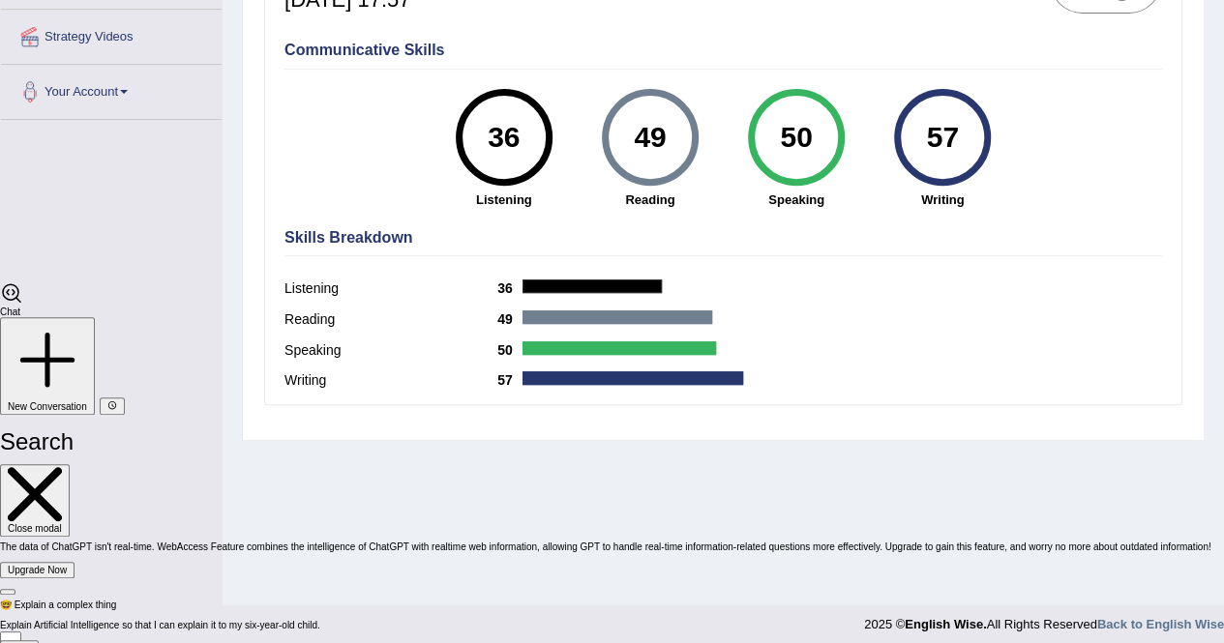
scroll to position [371, 0]
